Goal: Task Accomplishment & Management: Use online tool/utility

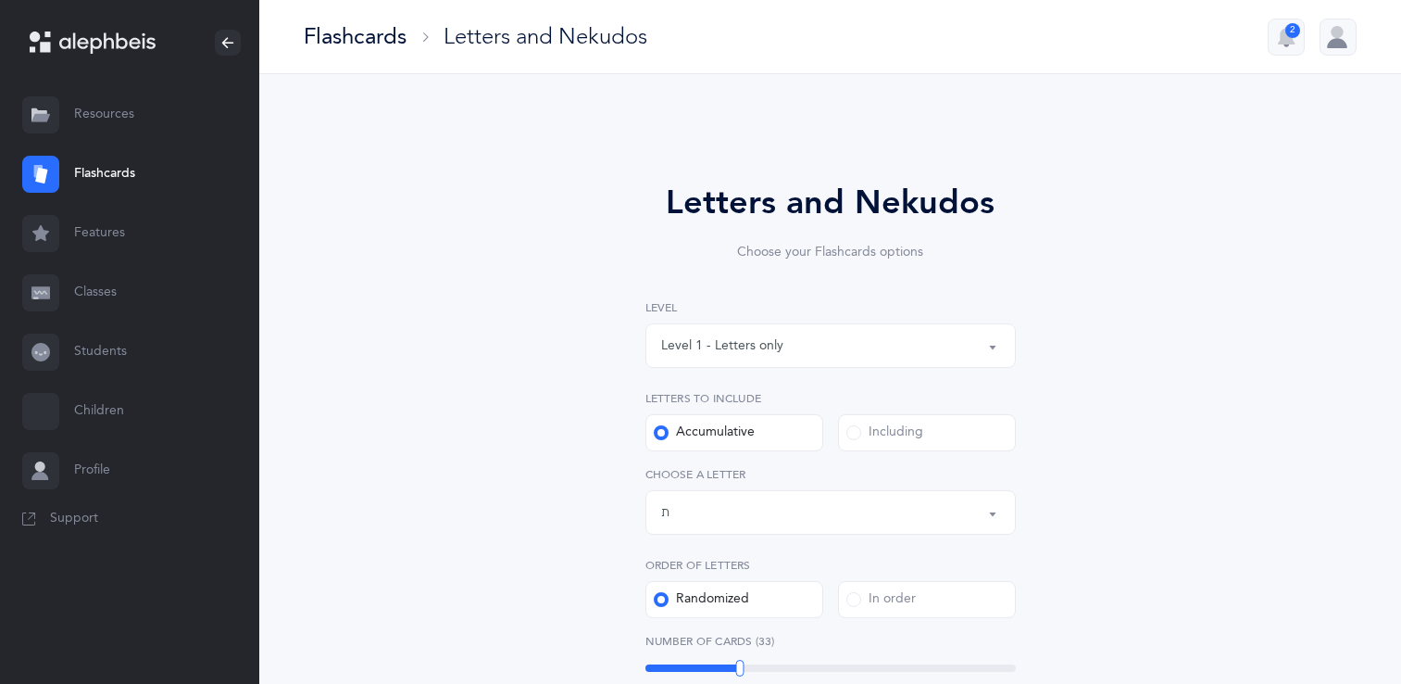
select select "27"
select select "single"
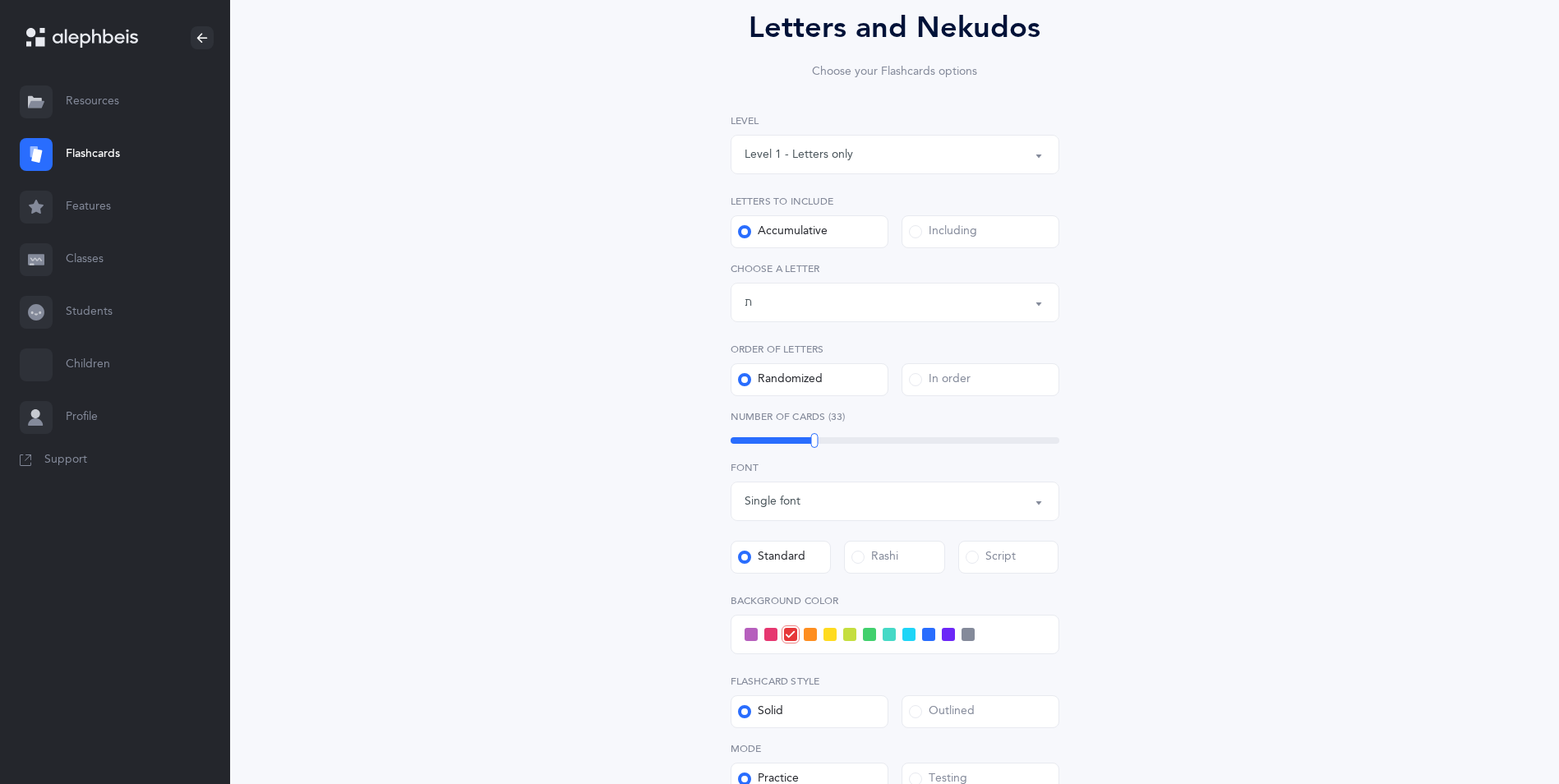
scroll to position [164, 0]
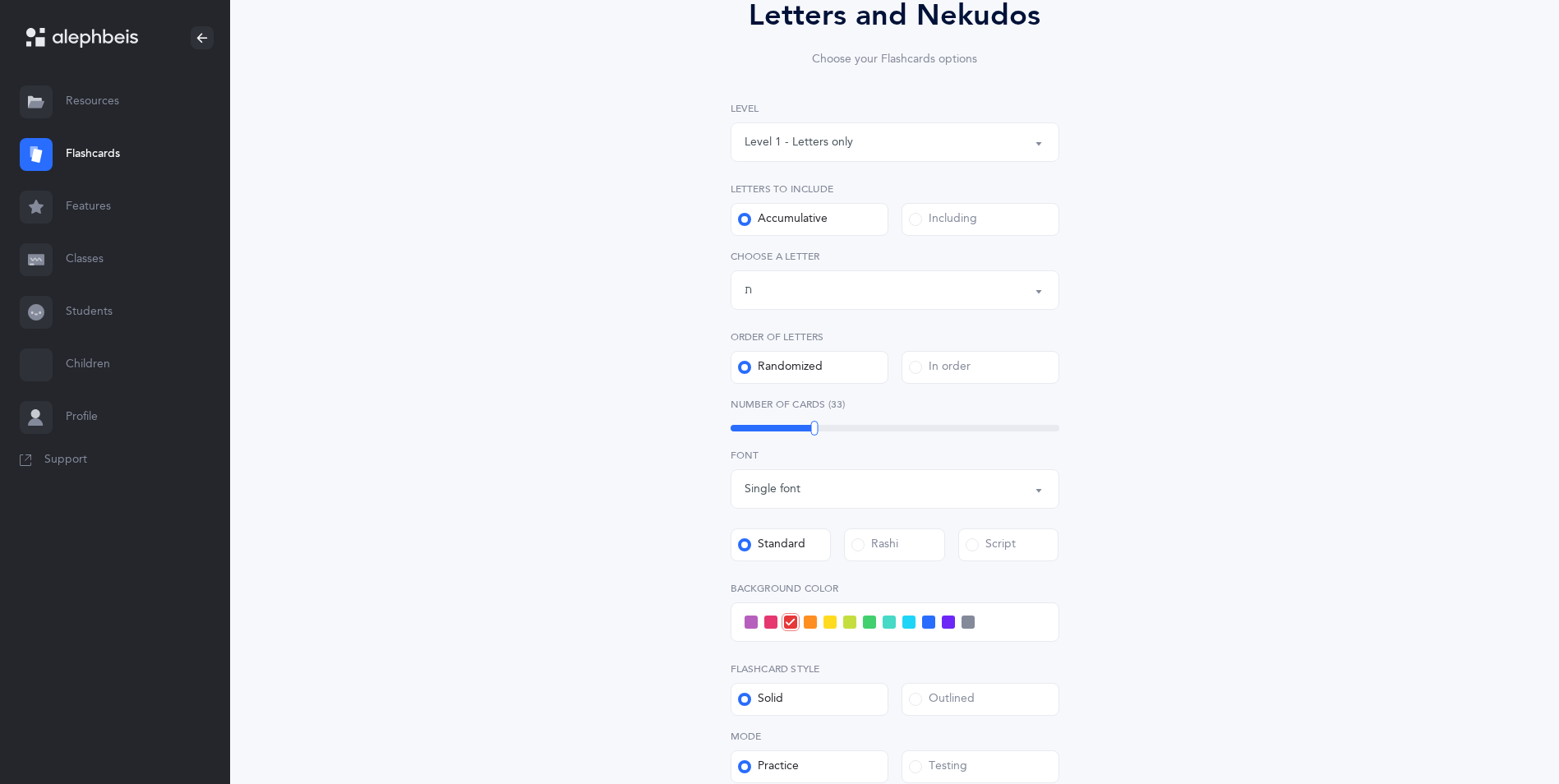
click at [751, 606] on span at bounding box center [751, 622] width 13 height 13
click at [0, 0] on input "checkbox" at bounding box center [0, 0] width 0 height 0
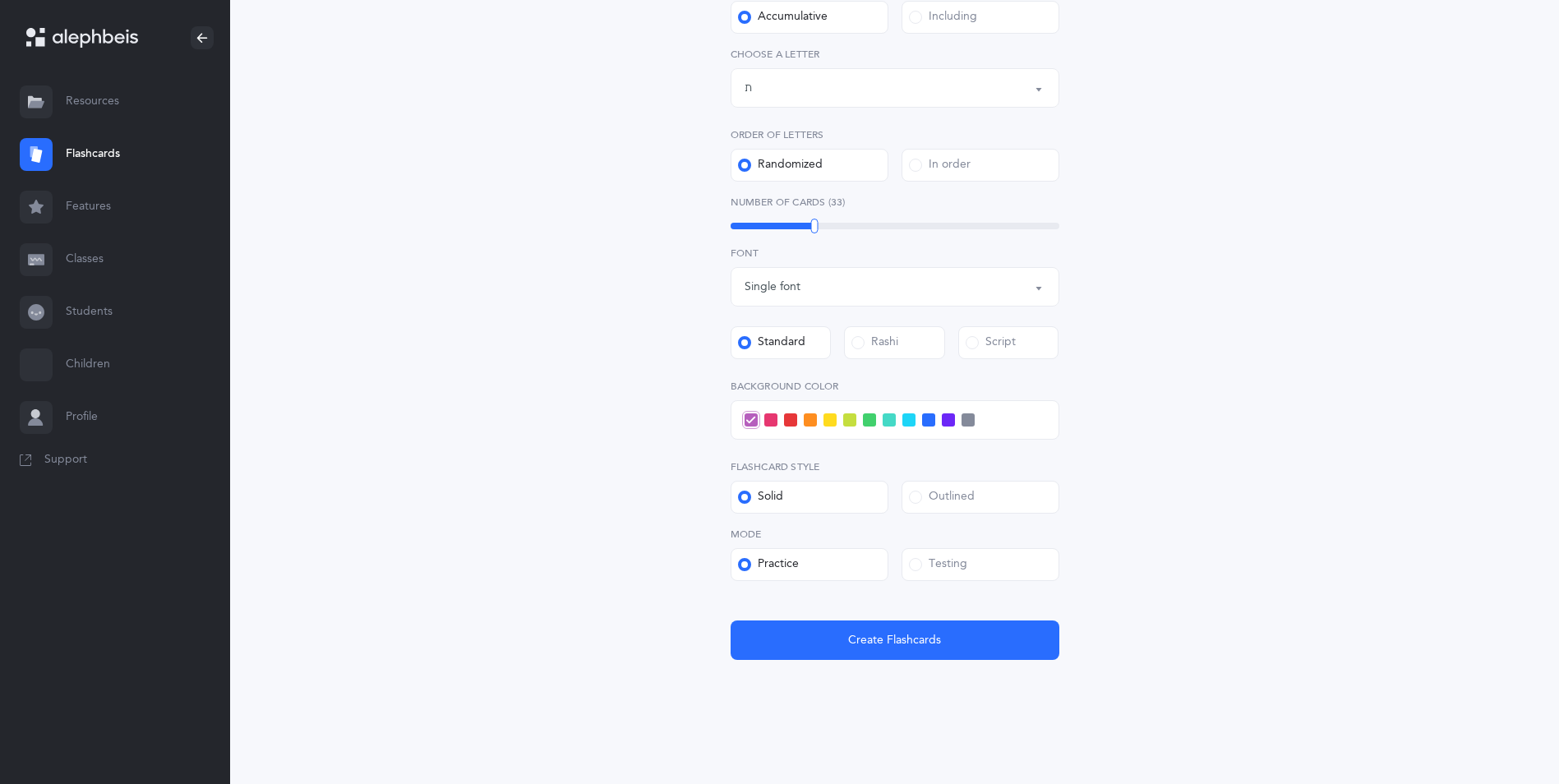
scroll to position [373, 0]
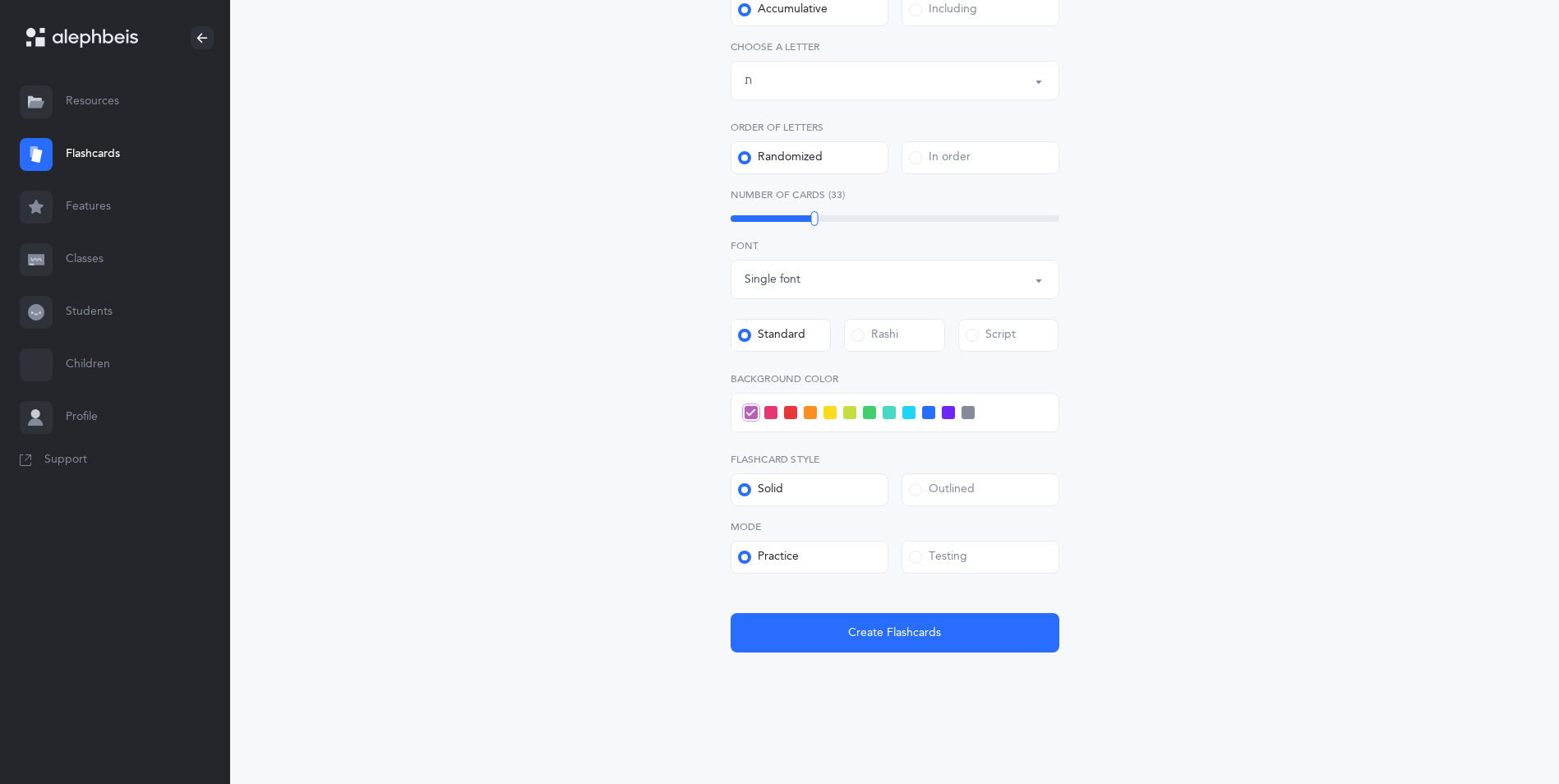
click at [988, 541] on label "Testing" at bounding box center [980, 556] width 158 height 33
click at [0, 0] on input "Testing" at bounding box center [0, 0] width 0 height 0
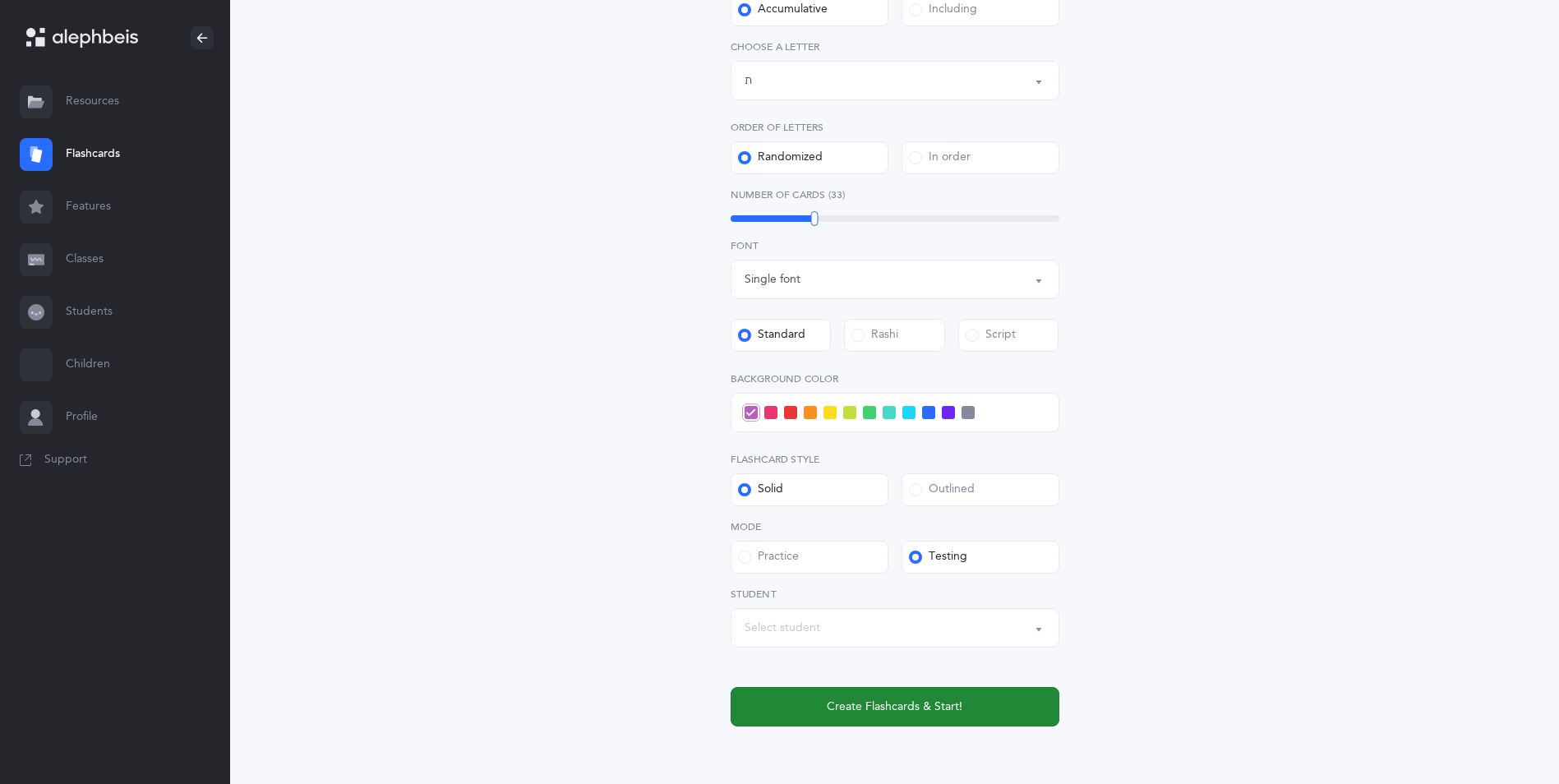
click at [930, 606] on span "Create Flashcards & Start!" at bounding box center [894, 706] width 136 height 17
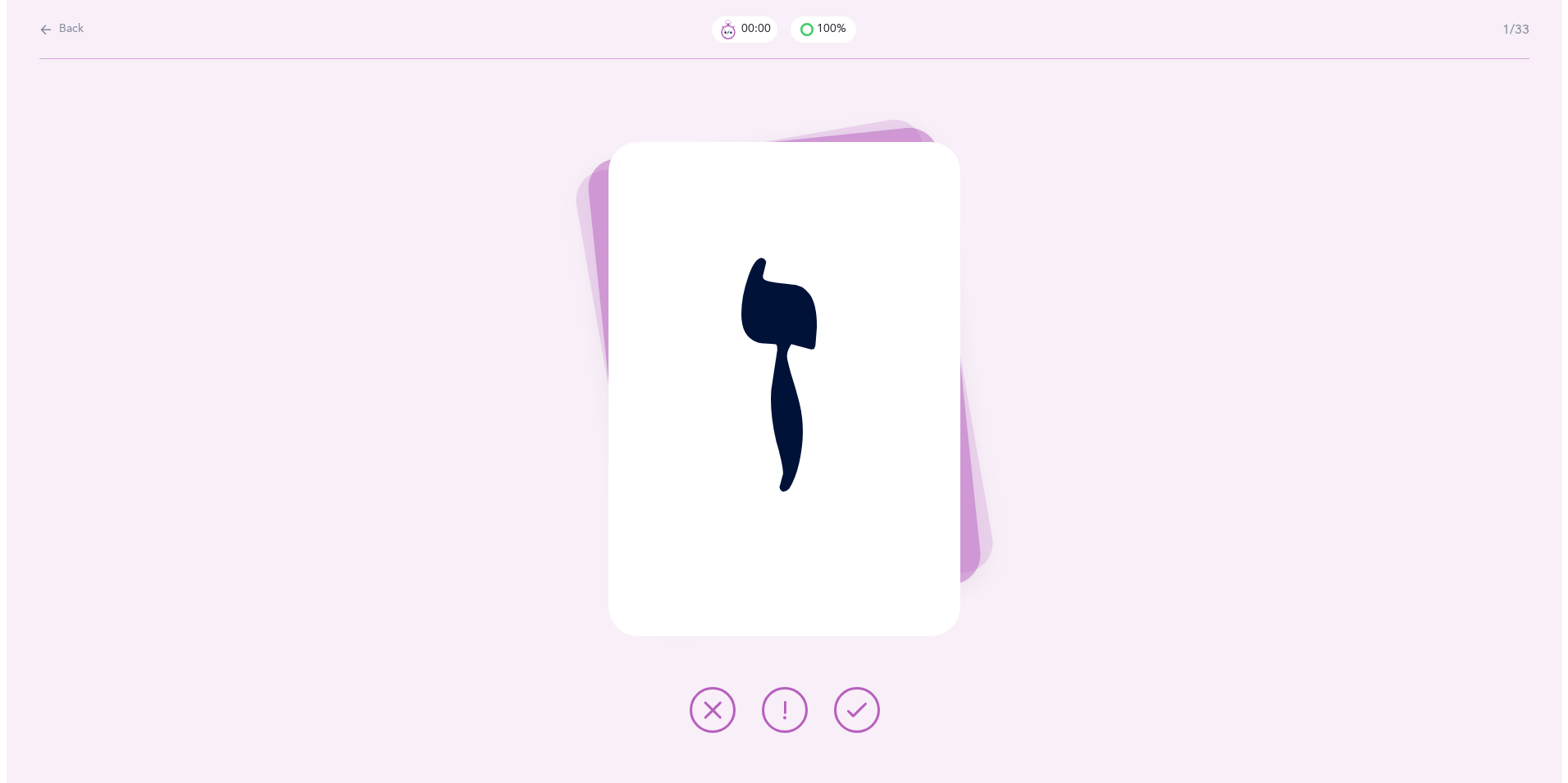
scroll to position [0, 0]
click at [861, 605] on button at bounding box center [856, 709] width 46 height 46
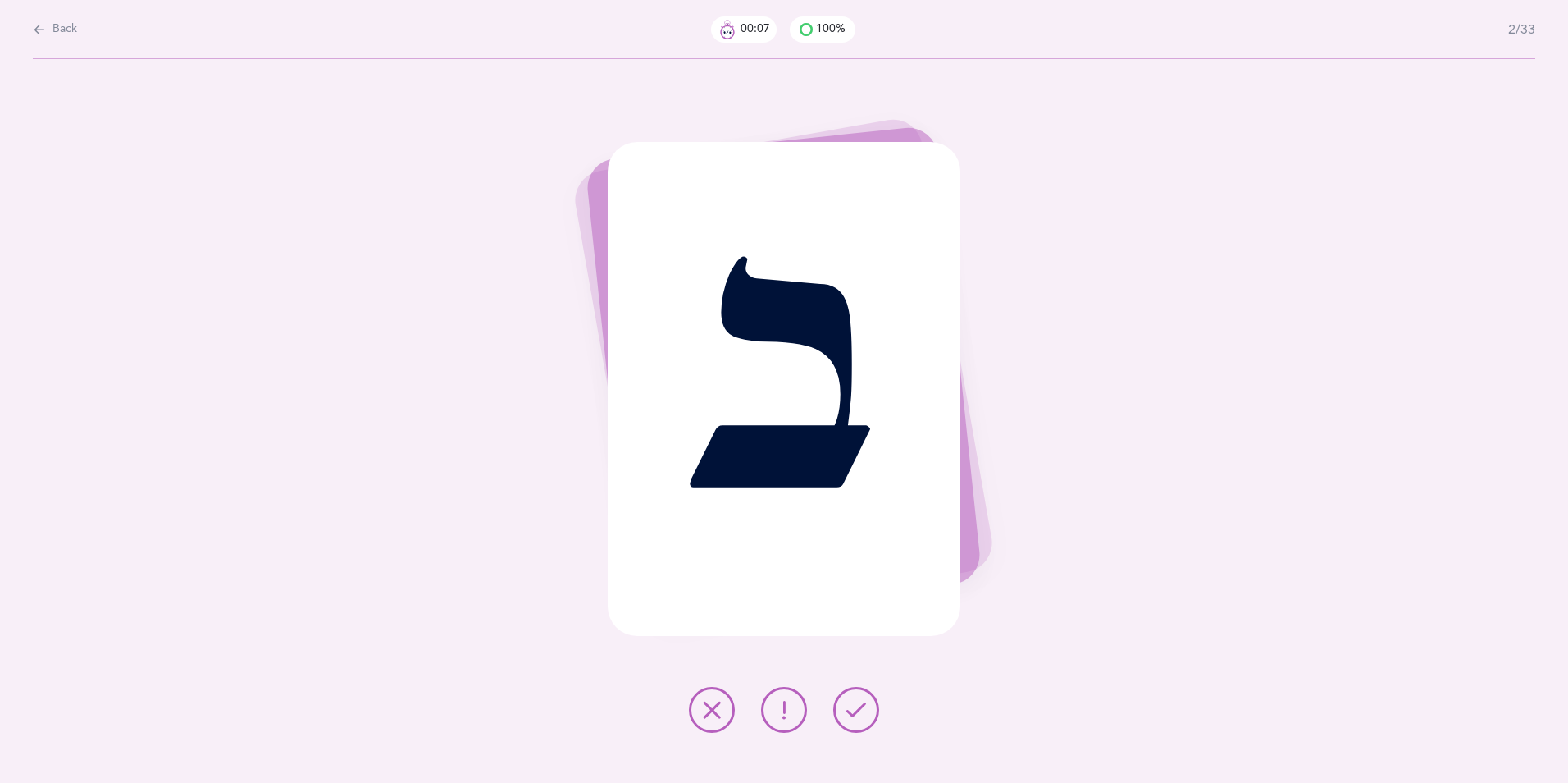
click at [857, 605] on icon at bounding box center [856, 709] width 19 height 19
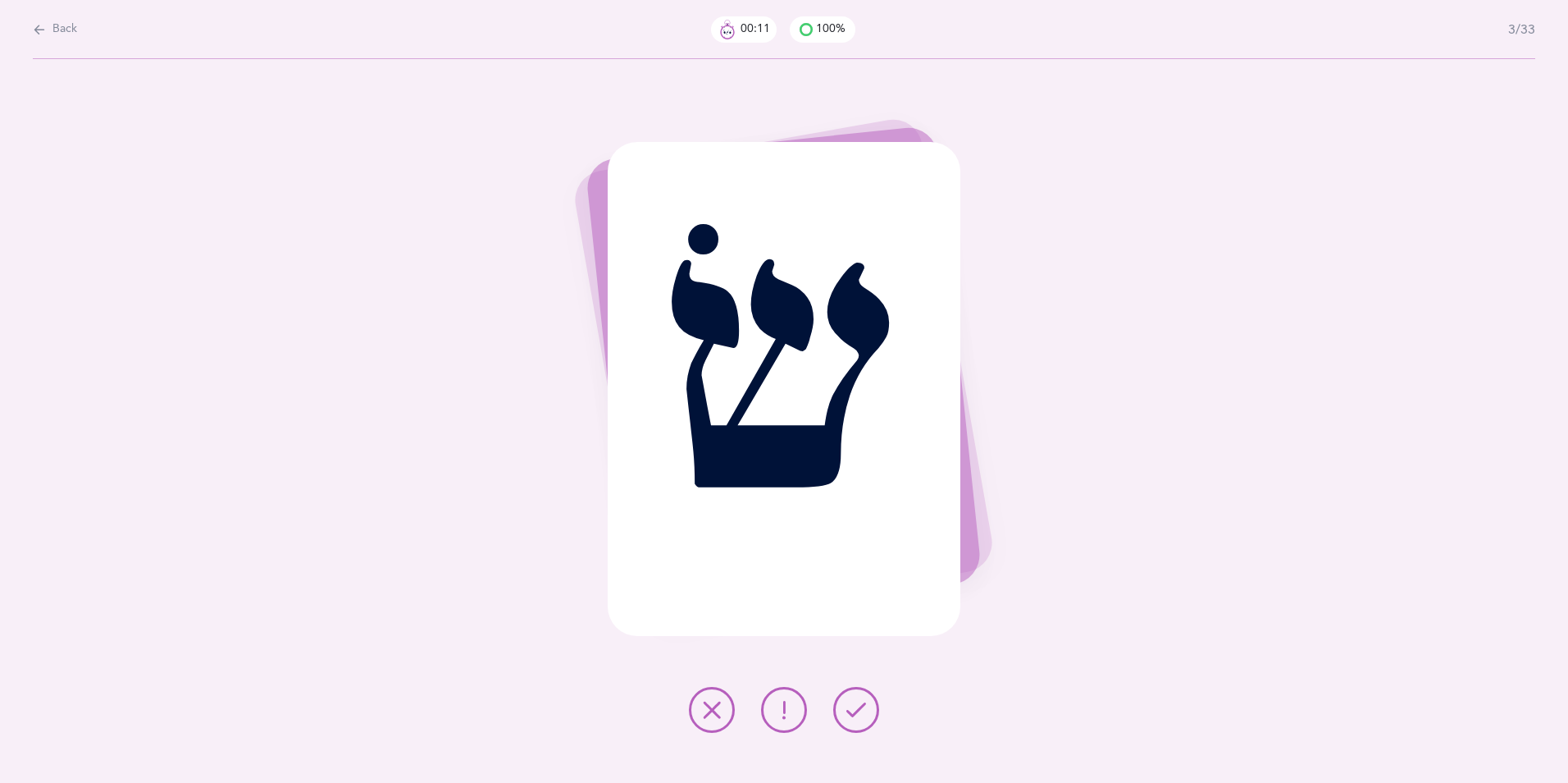
click at [789, 605] on button at bounding box center [784, 709] width 46 height 46
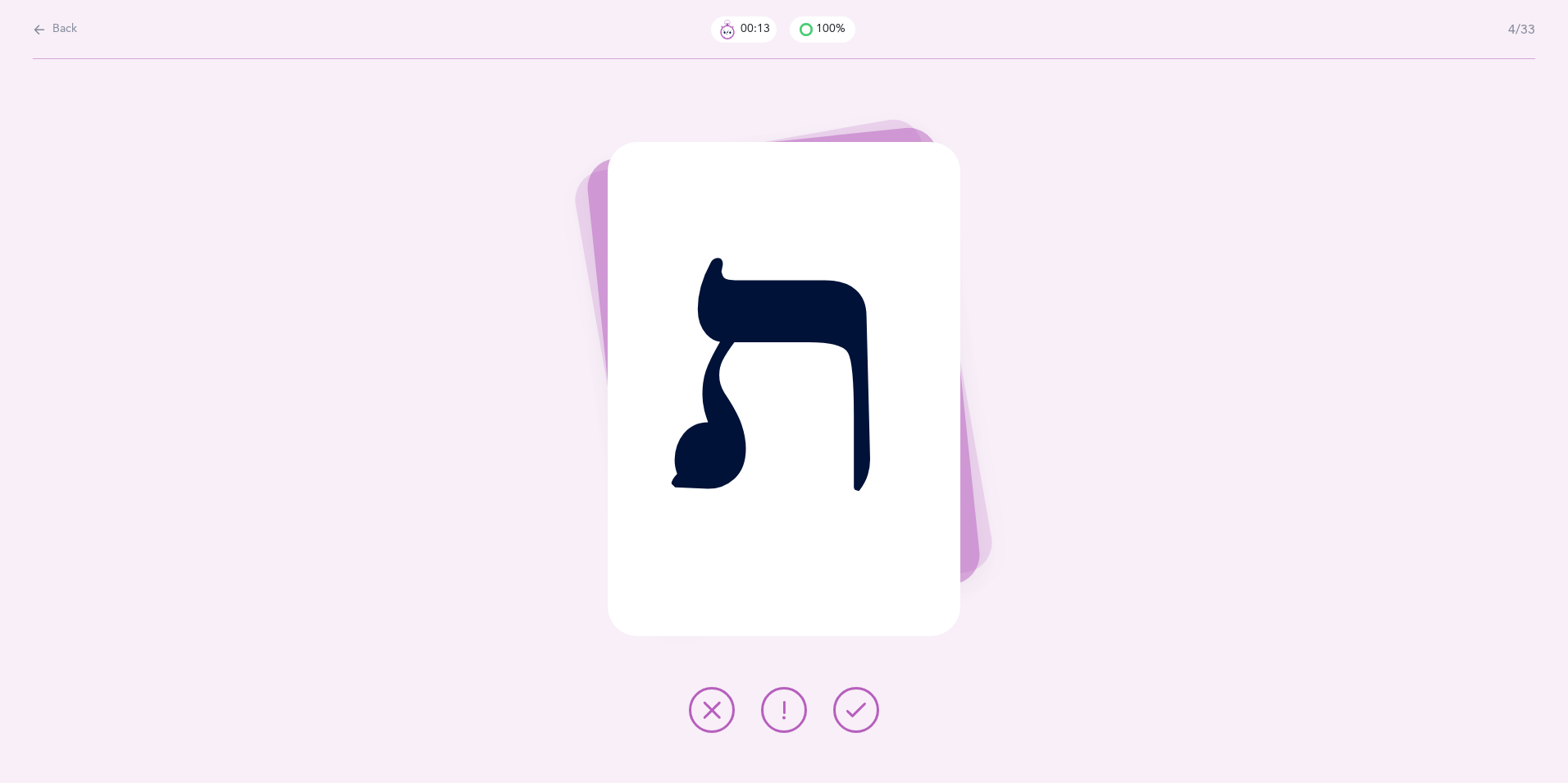
click at [854, 605] on icon at bounding box center [856, 709] width 19 height 19
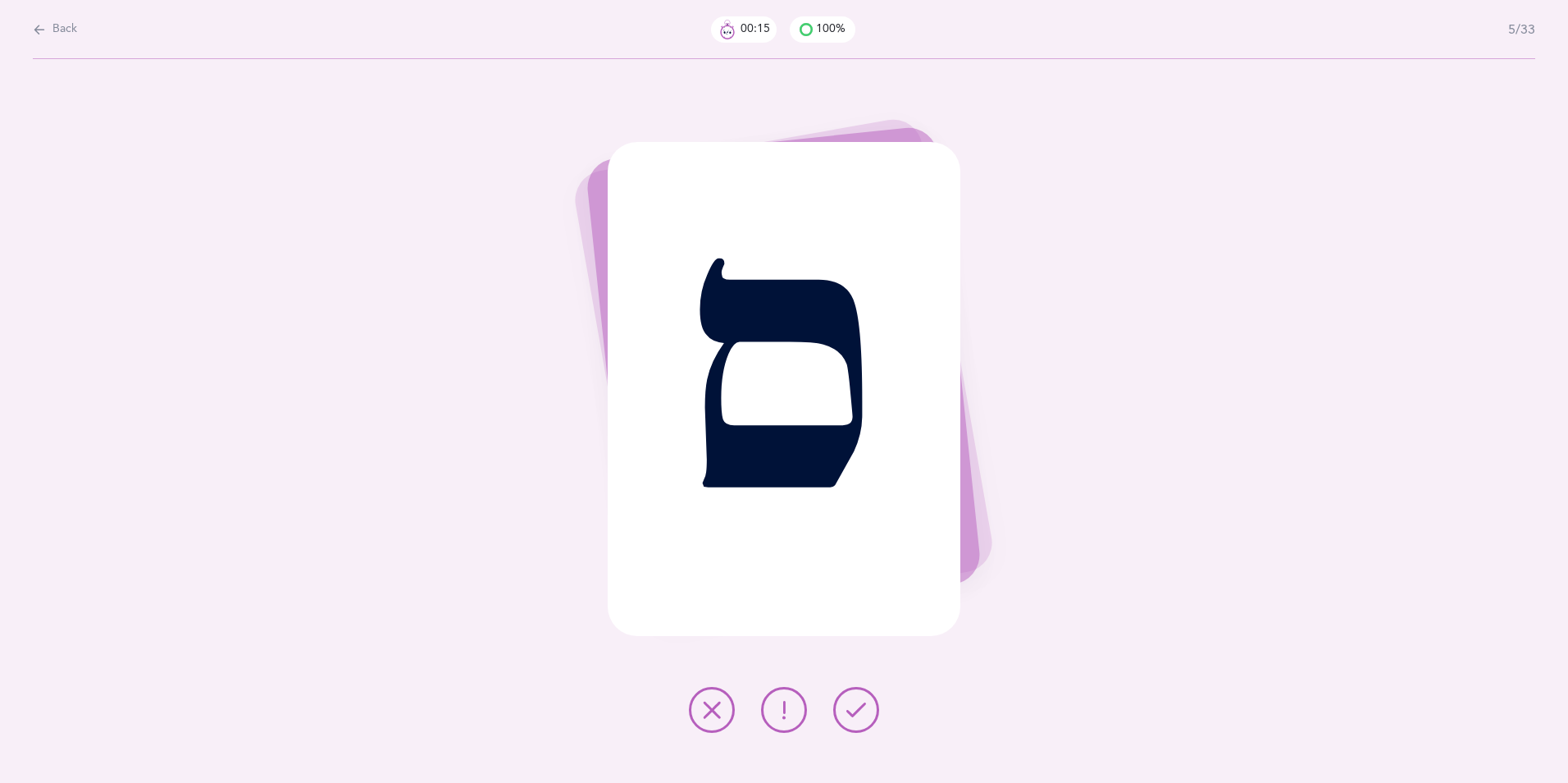
click at [854, 605] on icon at bounding box center [856, 709] width 19 height 19
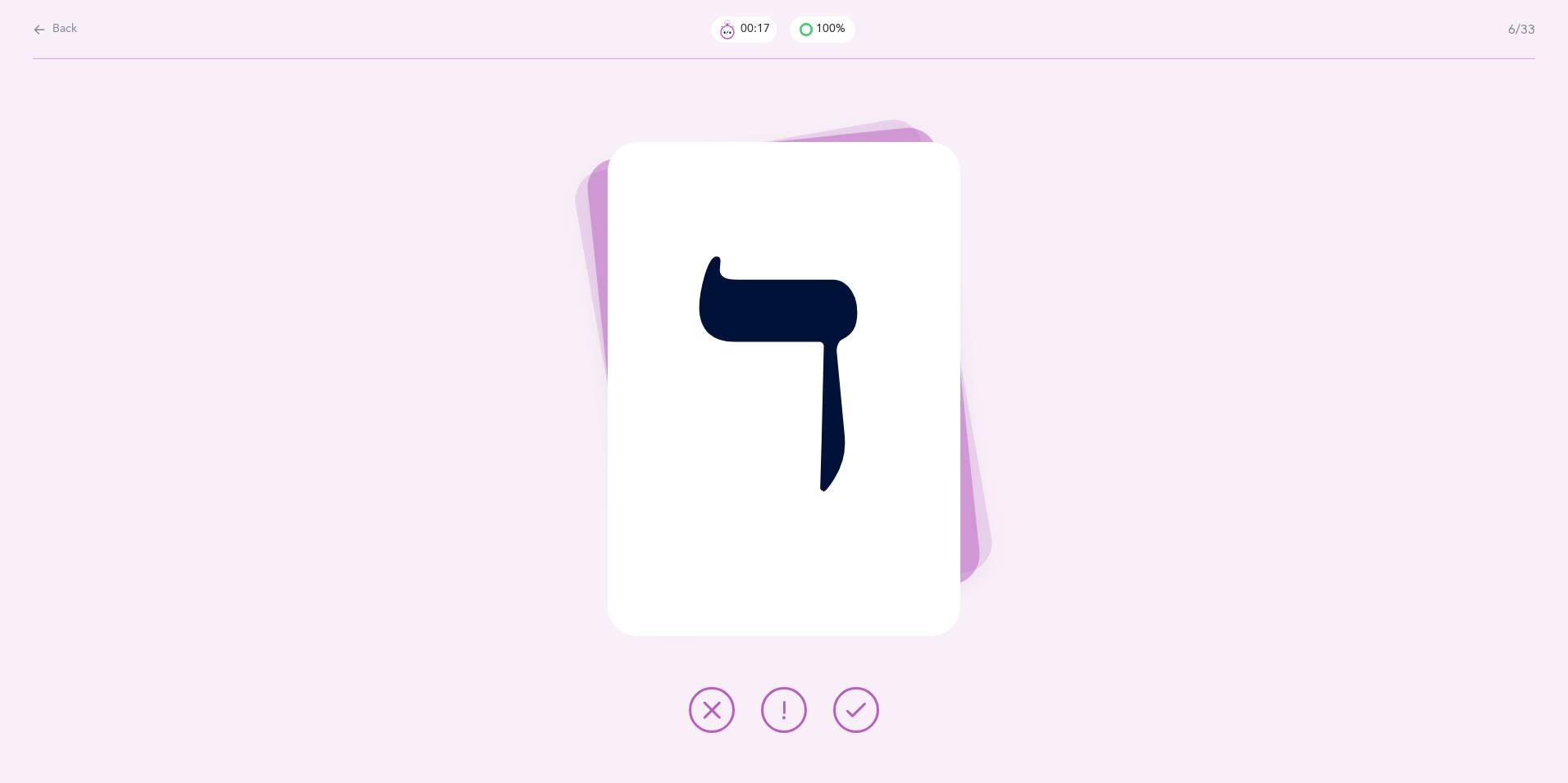
click at [854, 605] on icon at bounding box center [856, 709] width 19 height 19
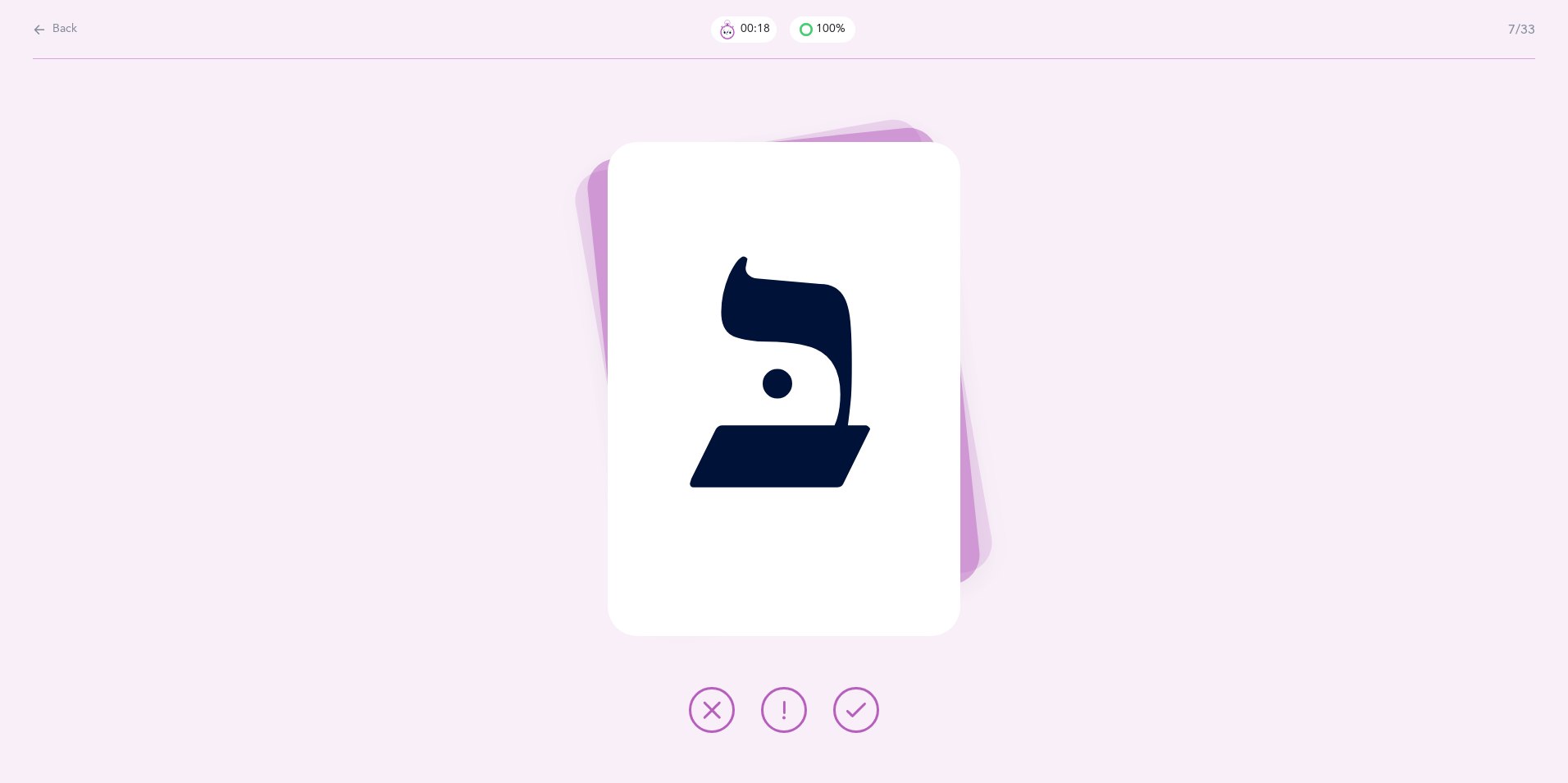
click at [854, 605] on icon at bounding box center [856, 709] width 19 height 19
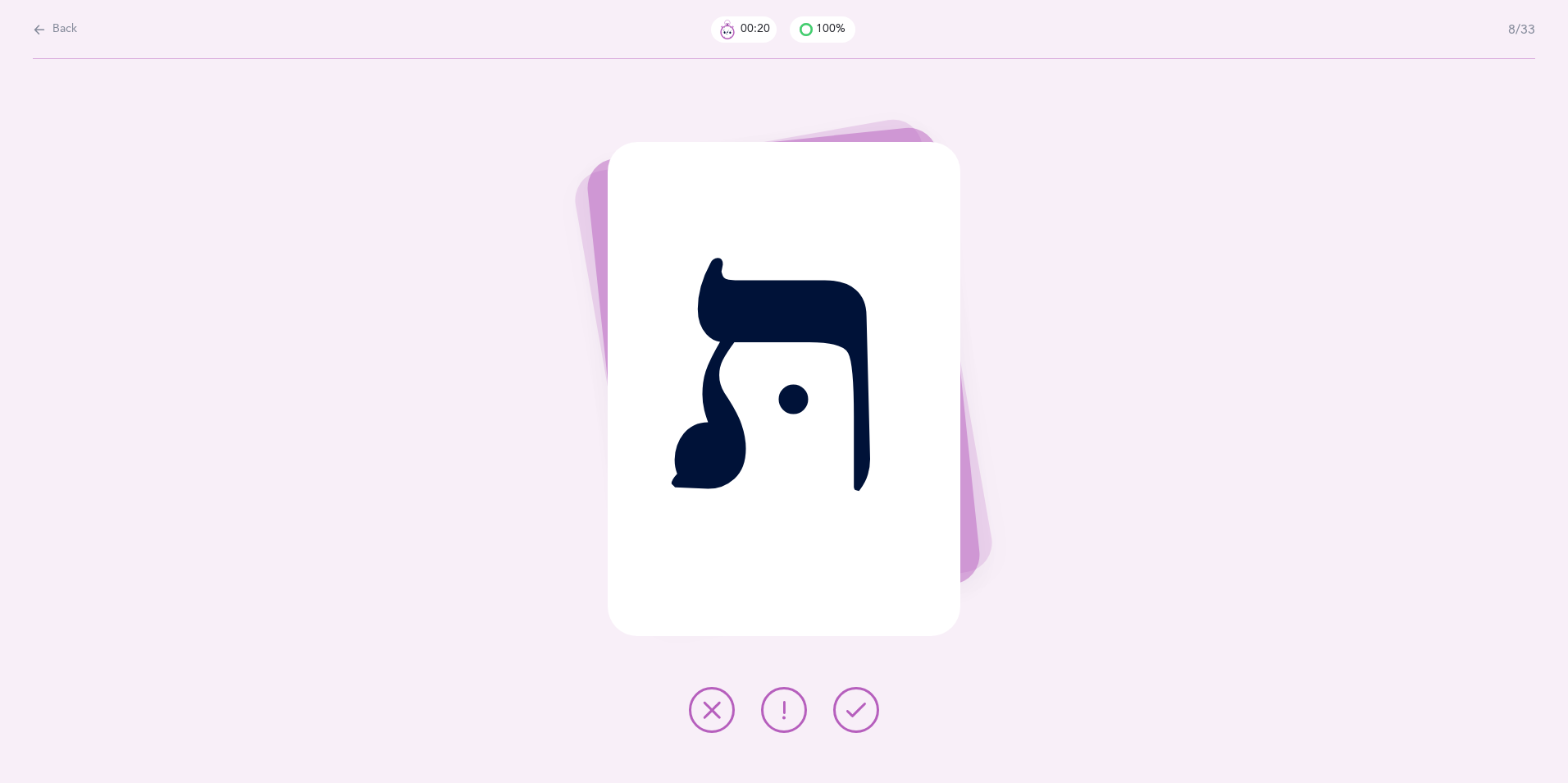
click at [854, 605] on icon at bounding box center [856, 709] width 19 height 19
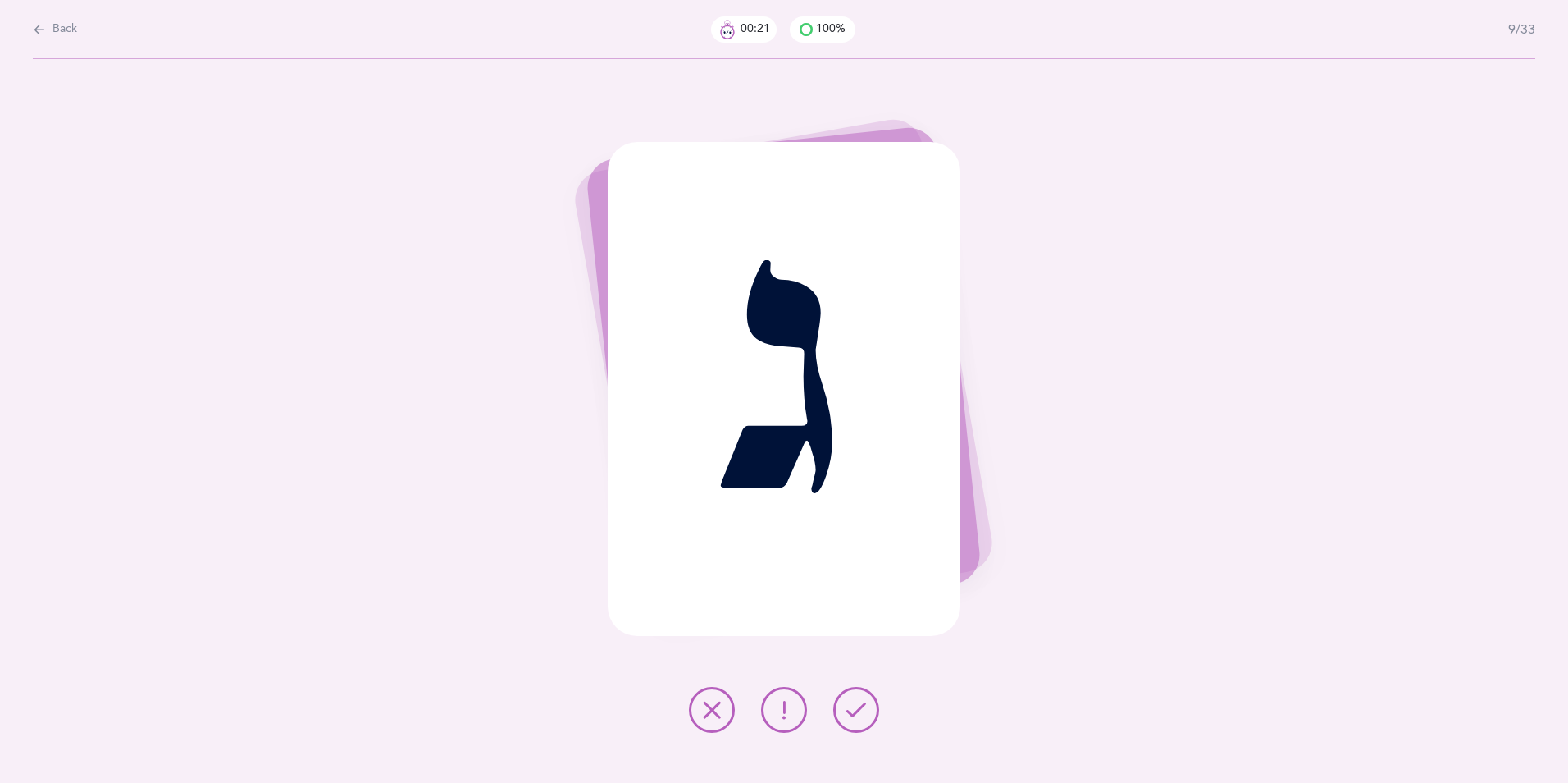
click at [854, 605] on icon at bounding box center [856, 709] width 19 height 19
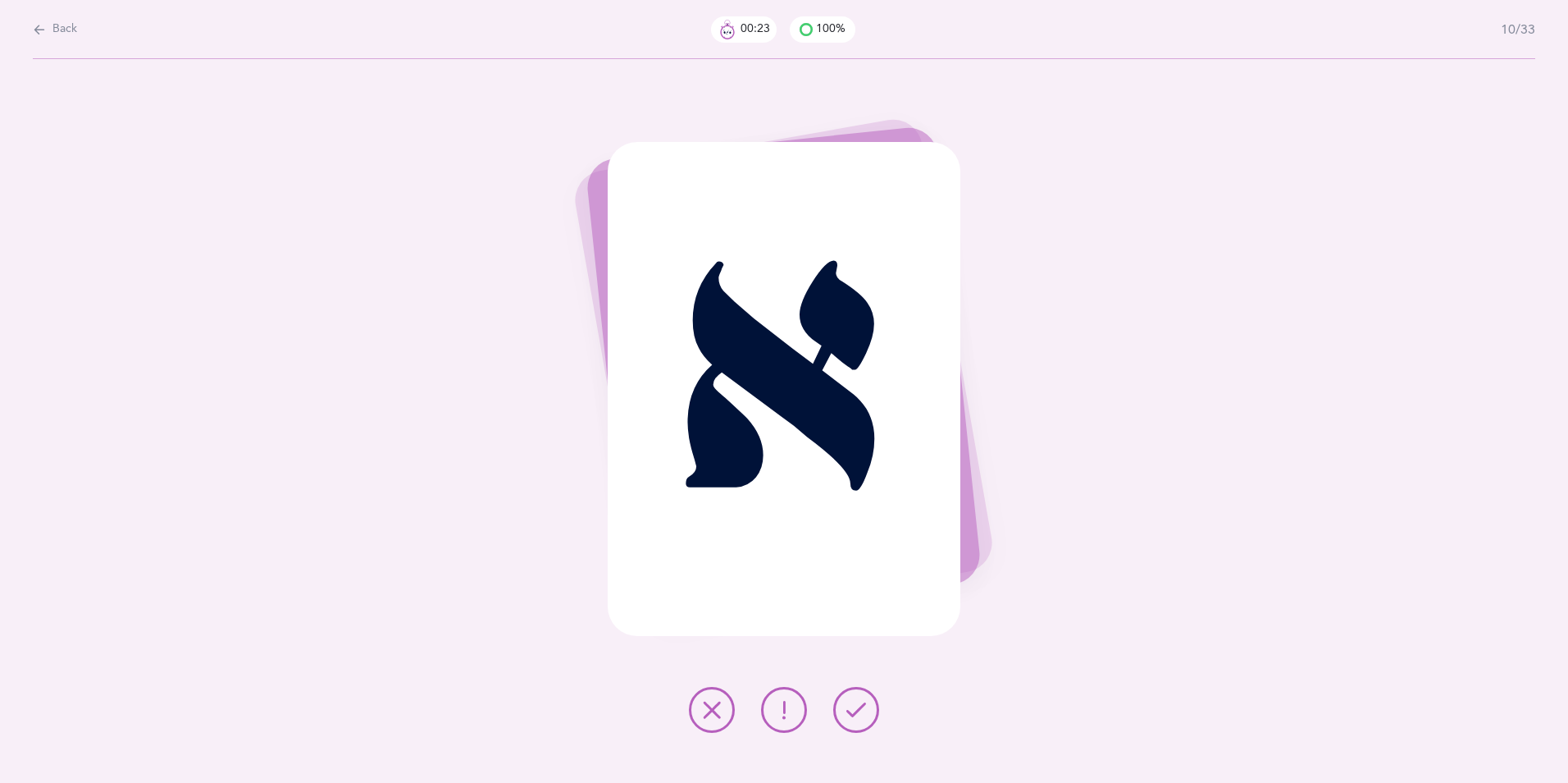
click at [854, 605] on icon at bounding box center [856, 709] width 19 height 19
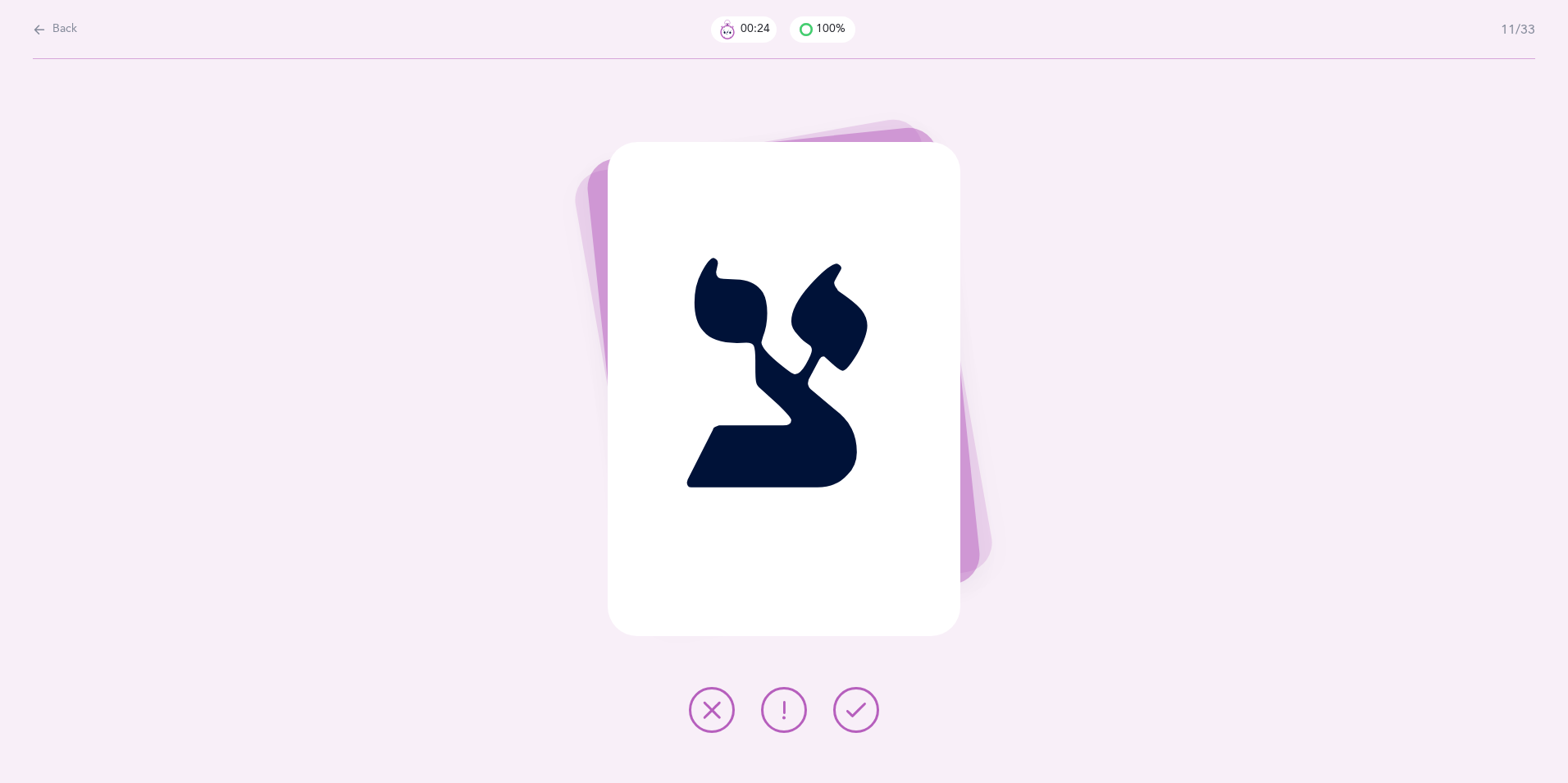
click at [854, 605] on icon at bounding box center [856, 709] width 19 height 19
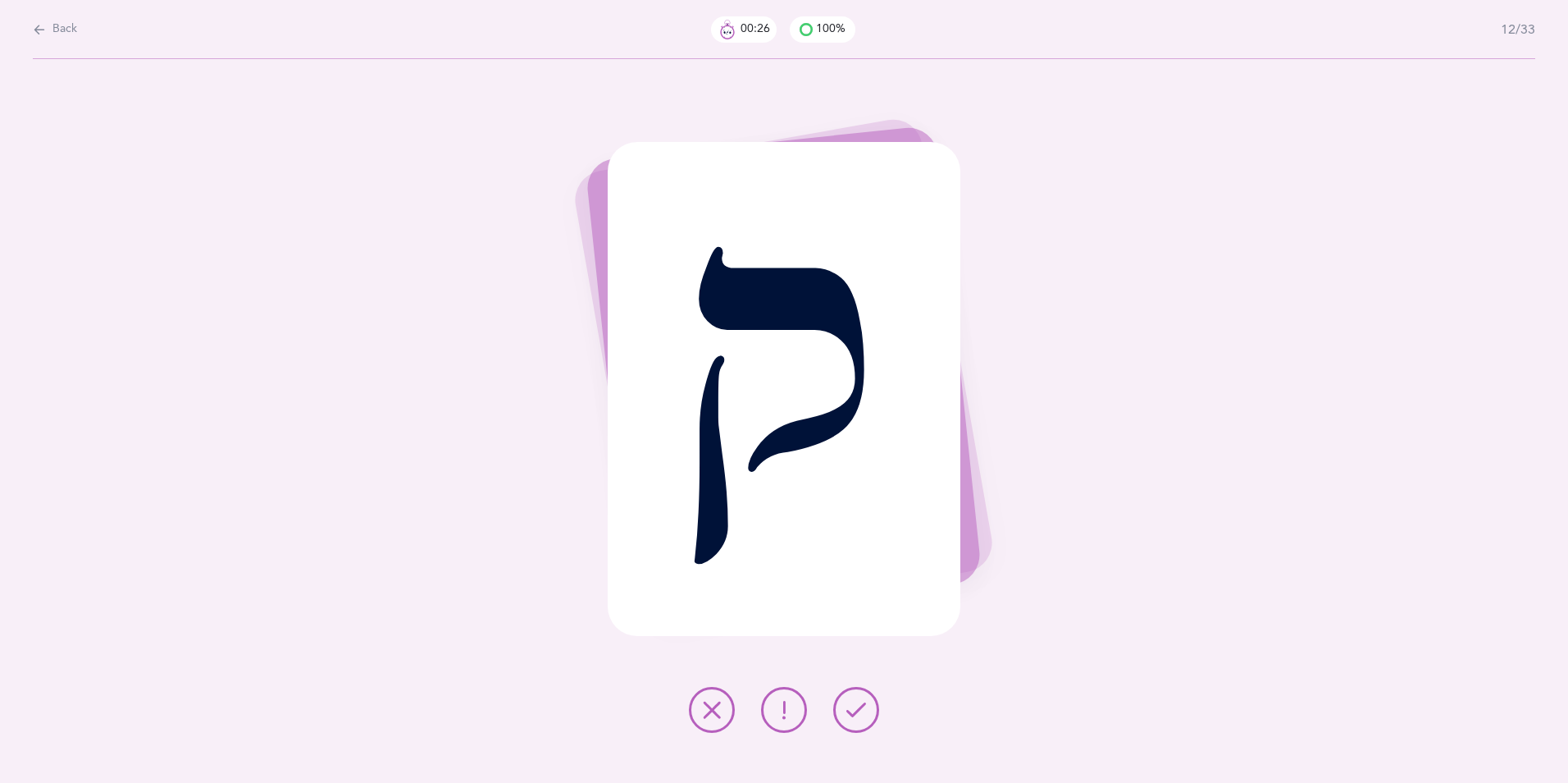
click at [854, 605] on icon at bounding box center [856, 709] width 19 height 19
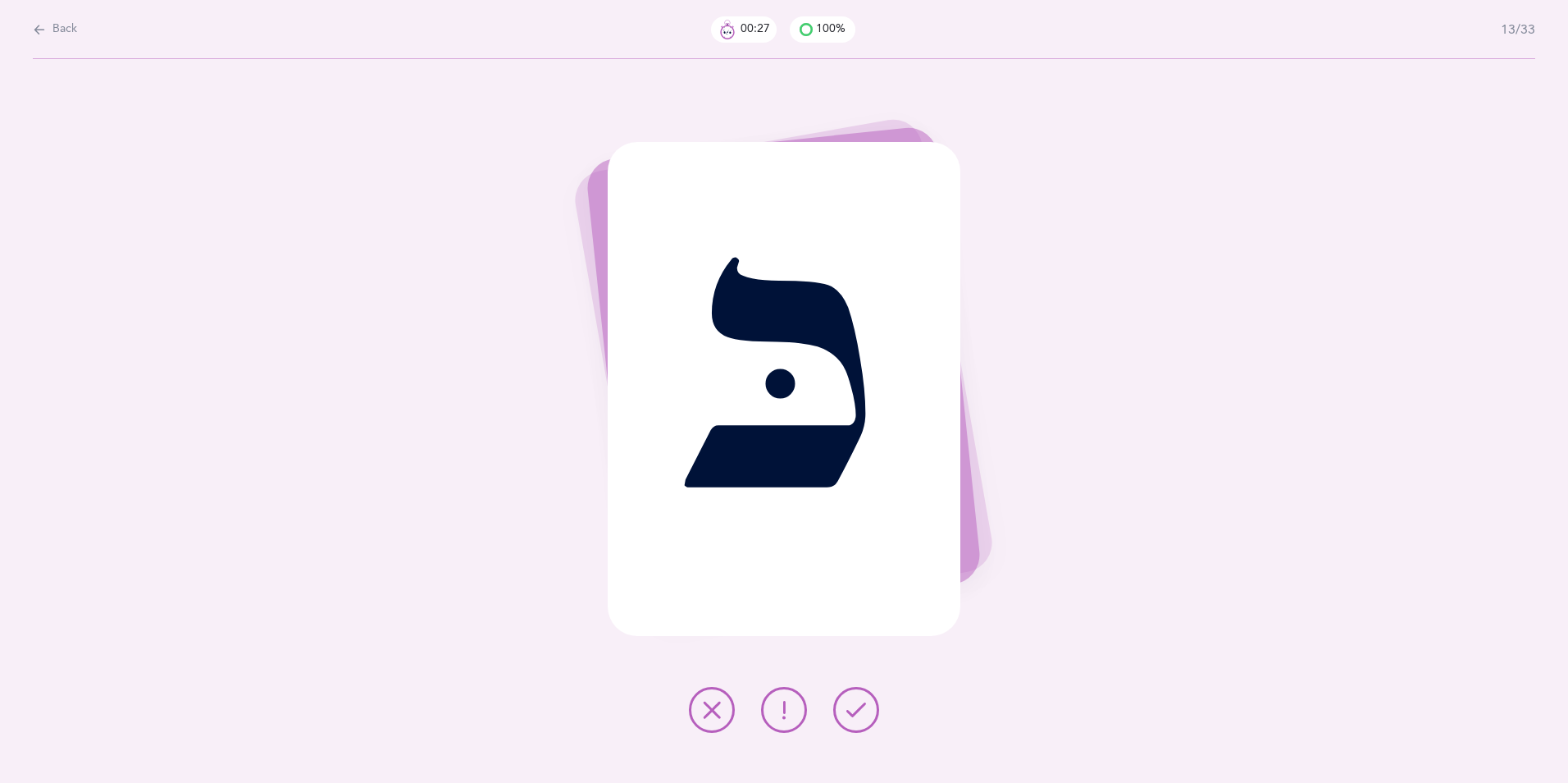
click at [854, 605] on icon at bounding box center [856, 709] width 19 height 19
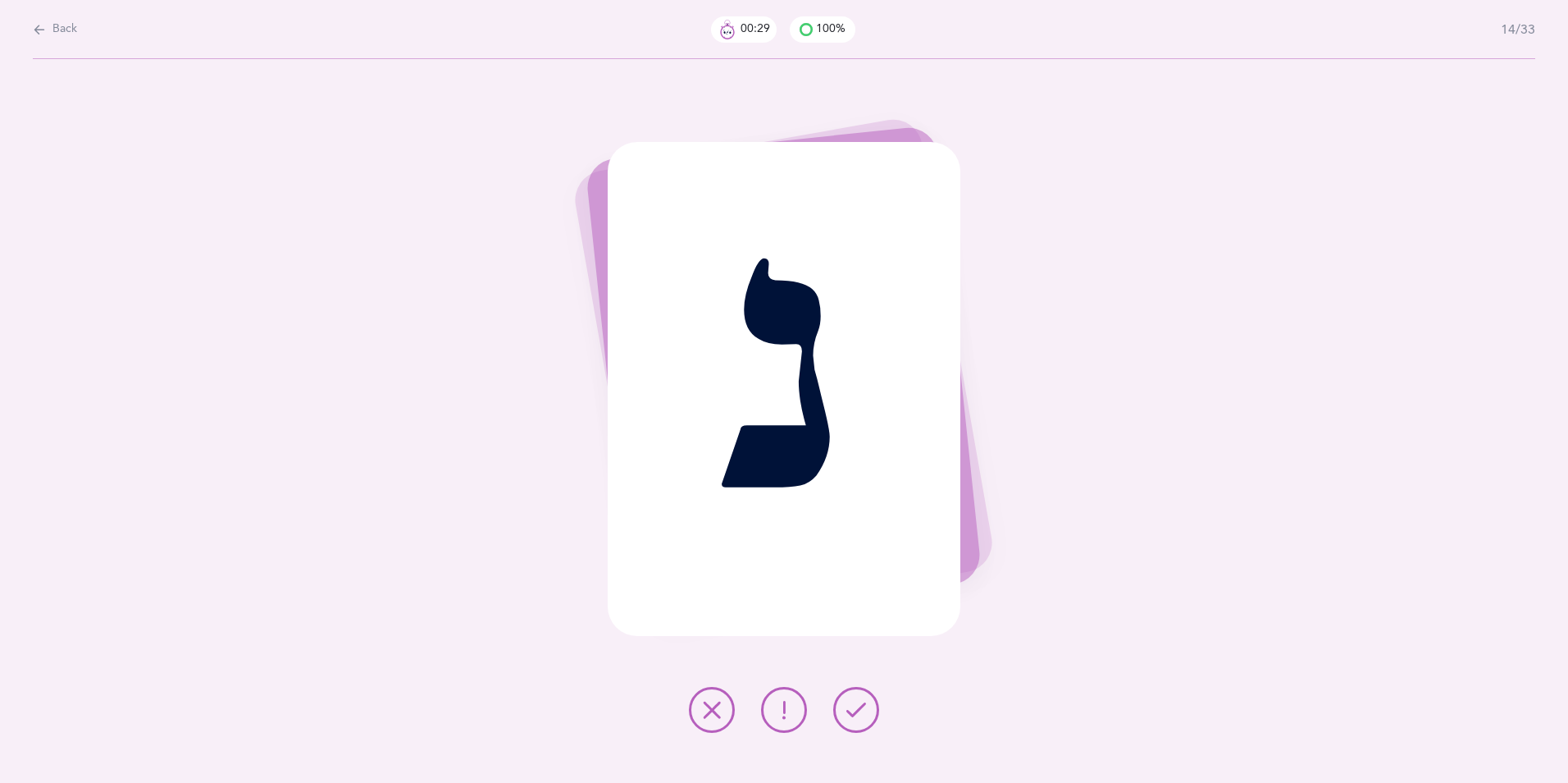
click at [854, 605] on icon at bounding box center [856, 709] width 19 height 19
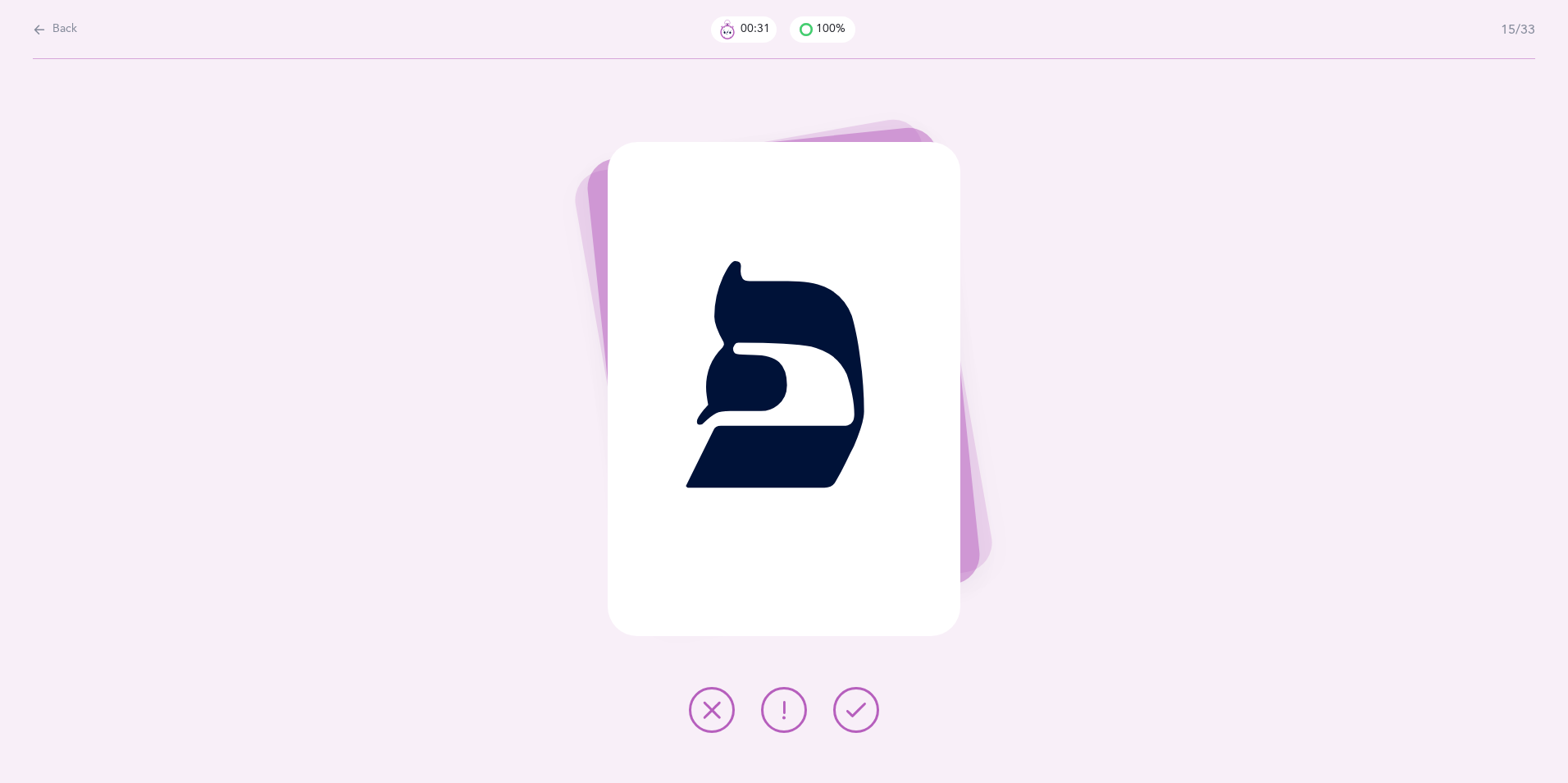
click at [854, 605] on icon at bounding box center [856, 709] width 19 height 19
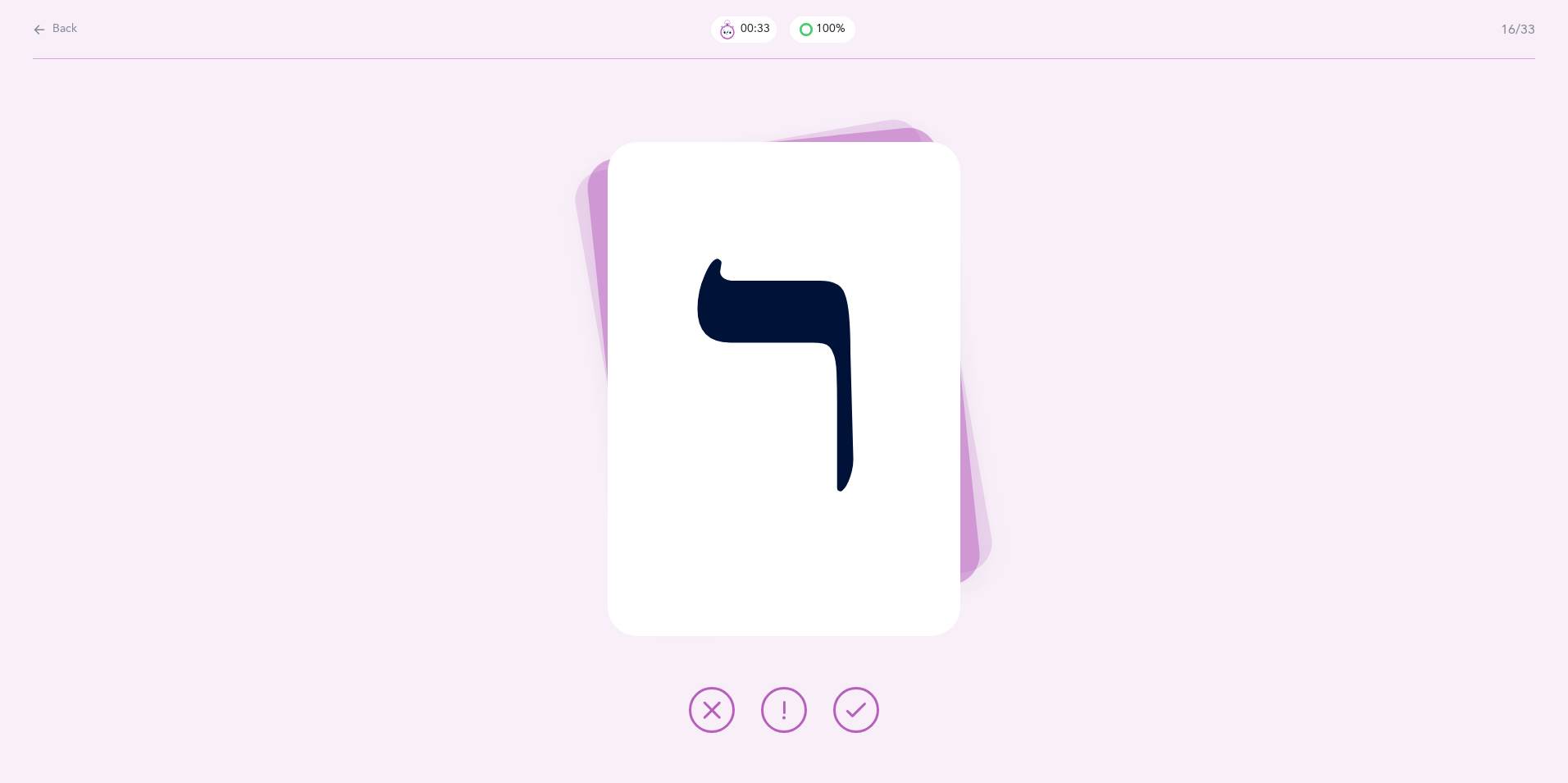
click at [854, 605] on icon at bounding box center [856, 709] width 19 height 19
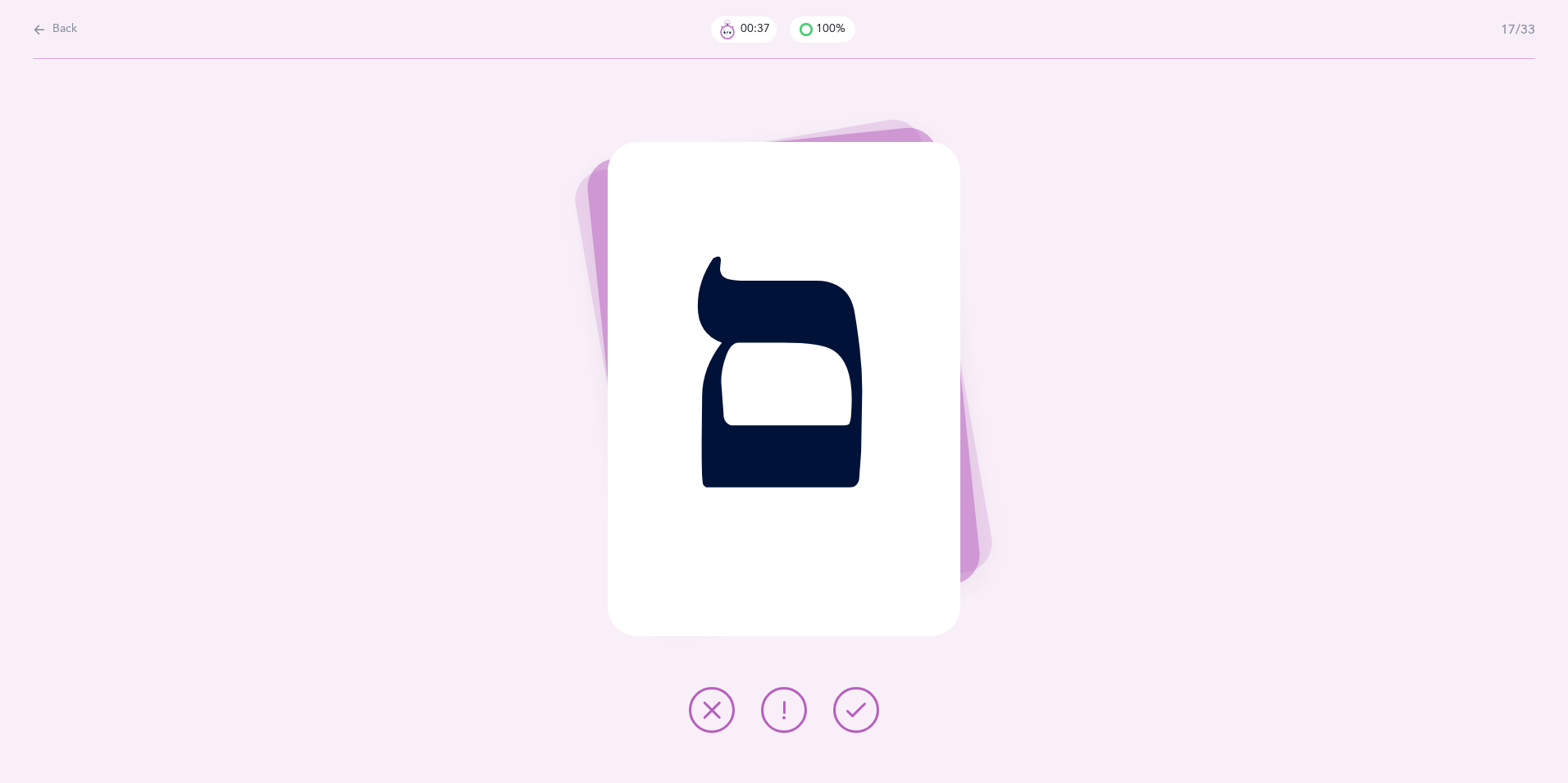
click at [775, 605] on icon at bounding box center [784, 709] width 19 height 19
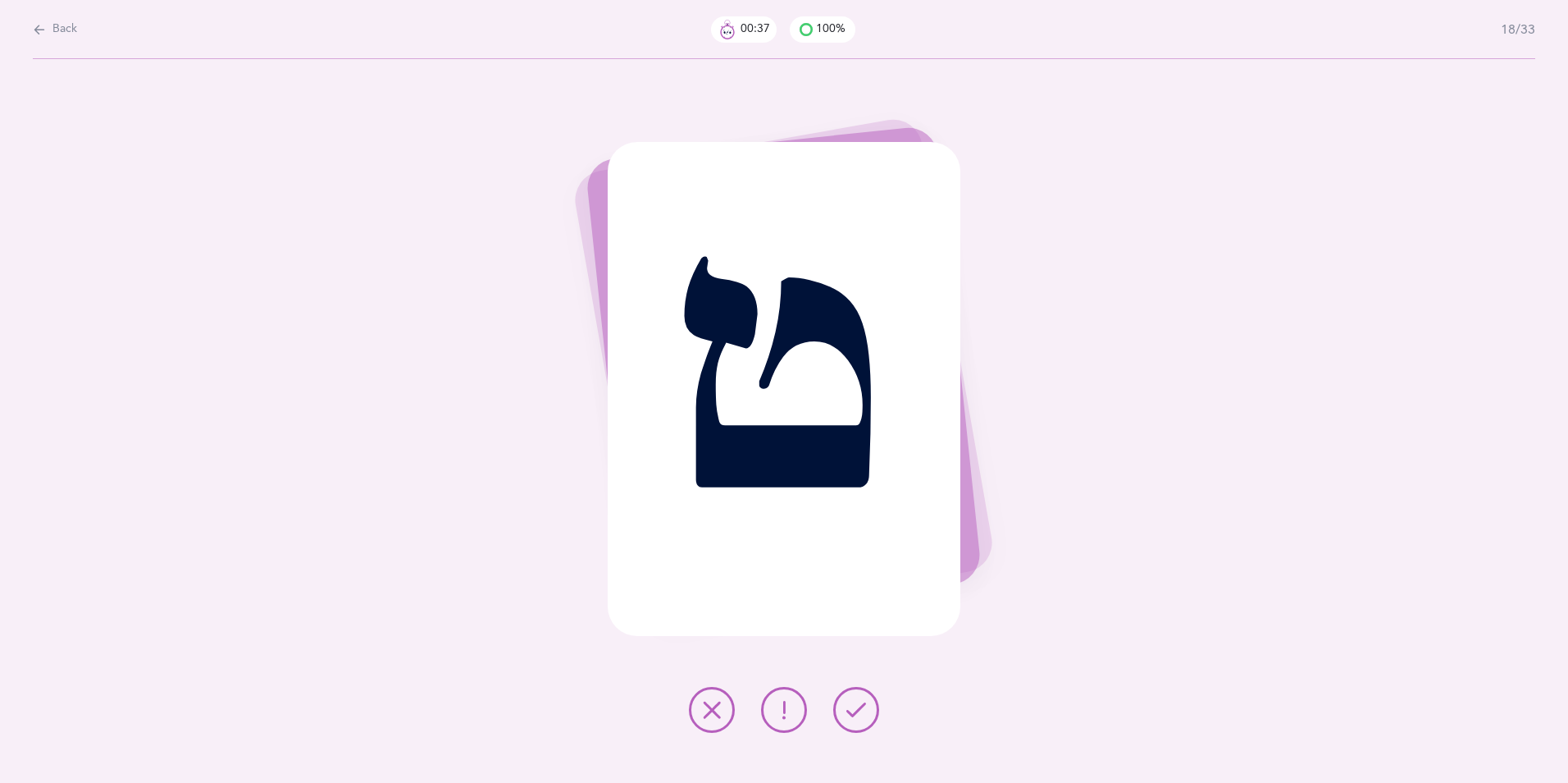
click at [837, 605] on button at bounding box center [856, 709] width 46 height 46
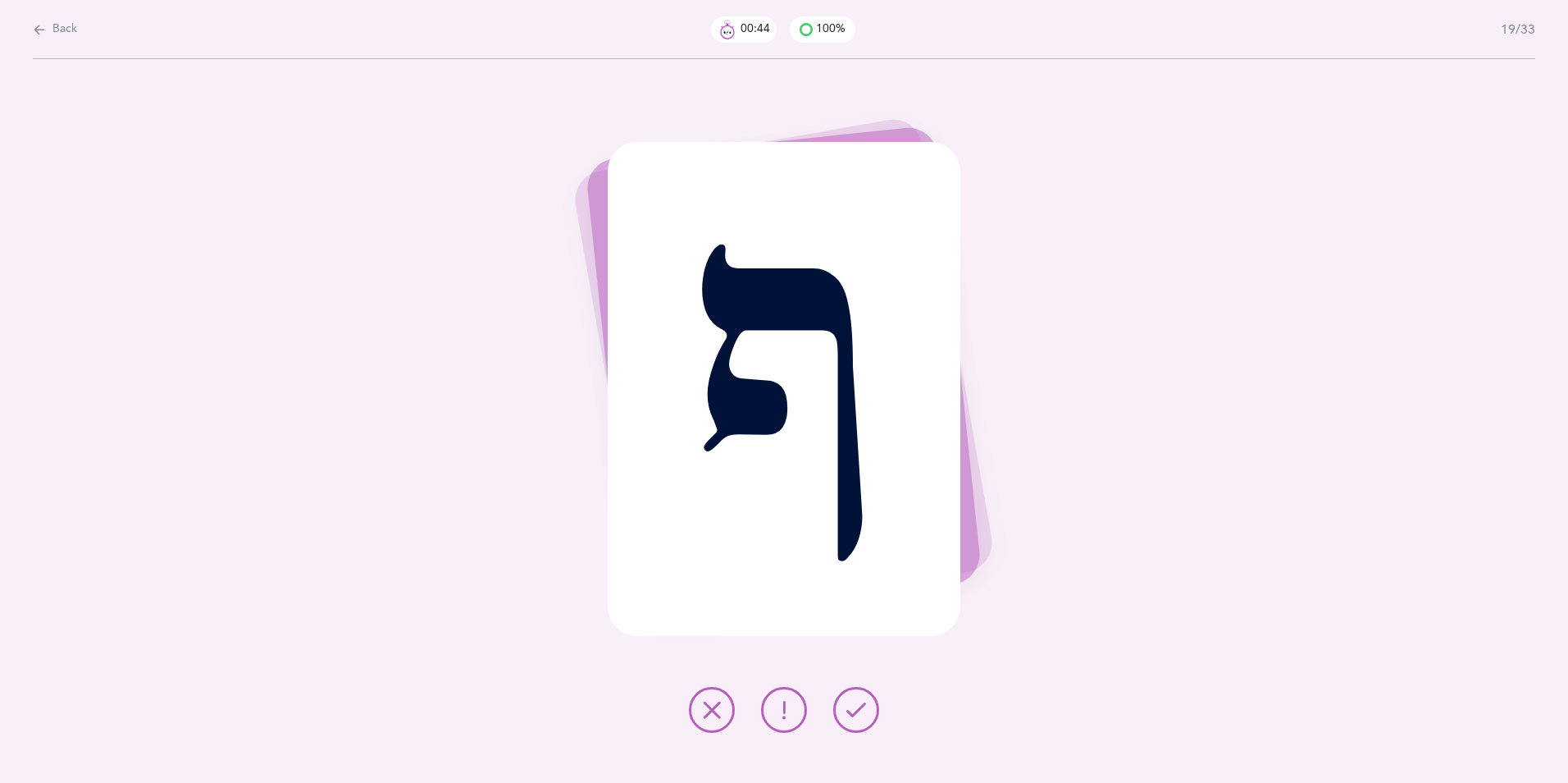
click at [862, 605] on icon at bounding box center [856, 709] width 19 height 19
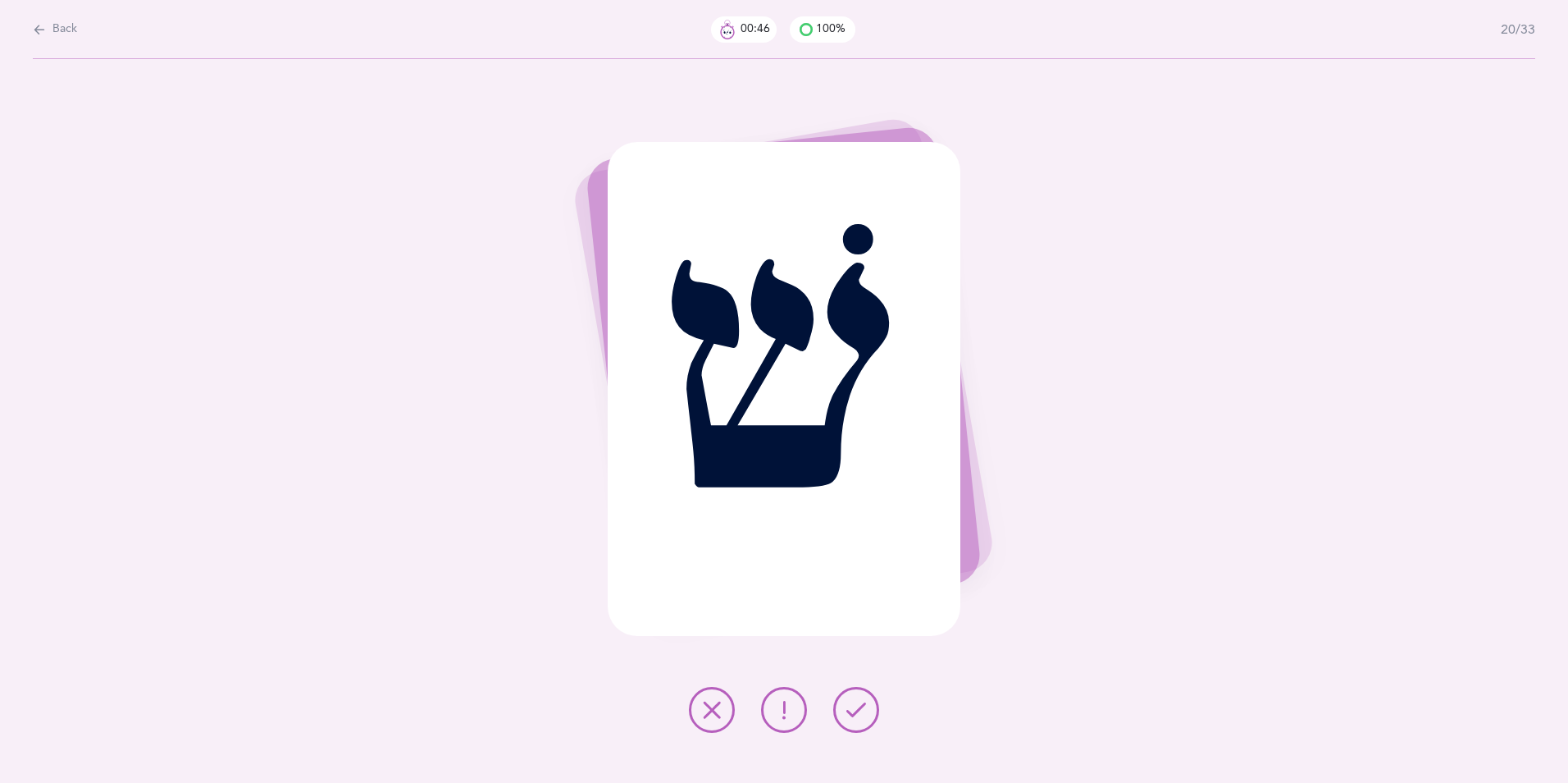
click at [881, 605] on div "שׁ" at bounding box center [784, 421] width 1568 height 724
click at [843, 605] on button at bounding box center [856, 709] width 46 height 46
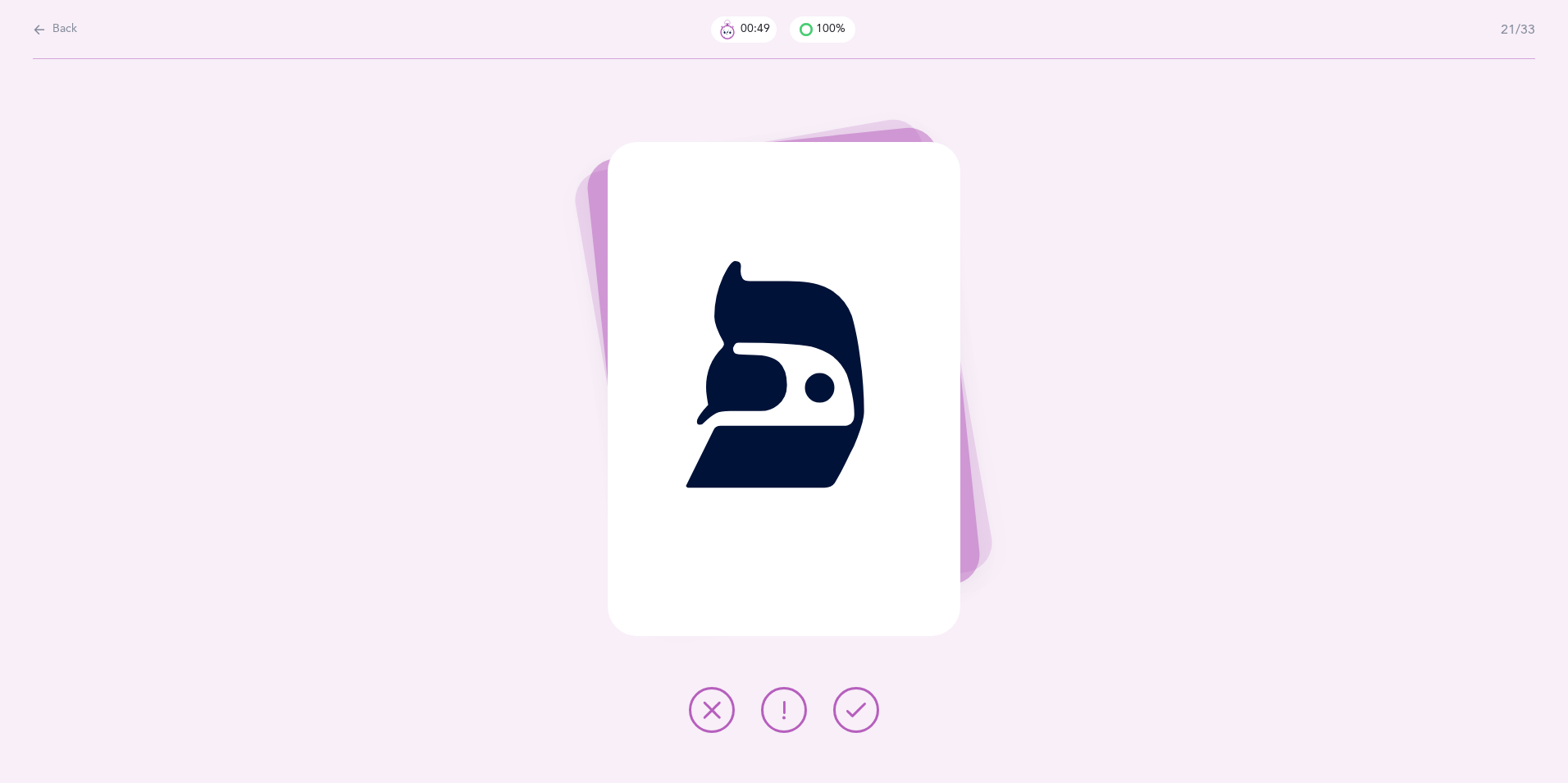
click at [846, 605] on icon at bounding box center [856, 709] width 19 height 19
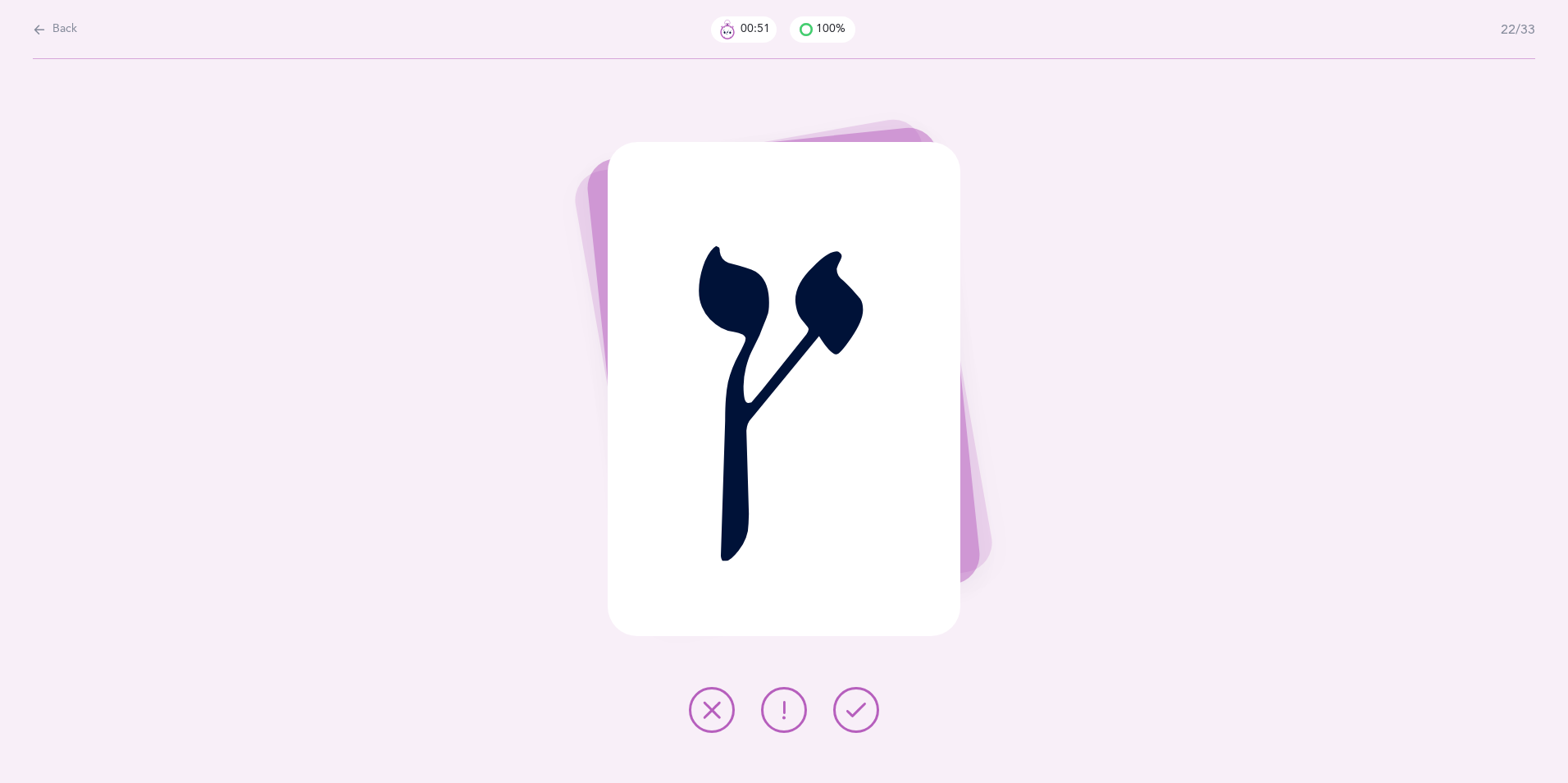
click at [846, 605] on icon at bounding box center [856, 709] width 19 height 19
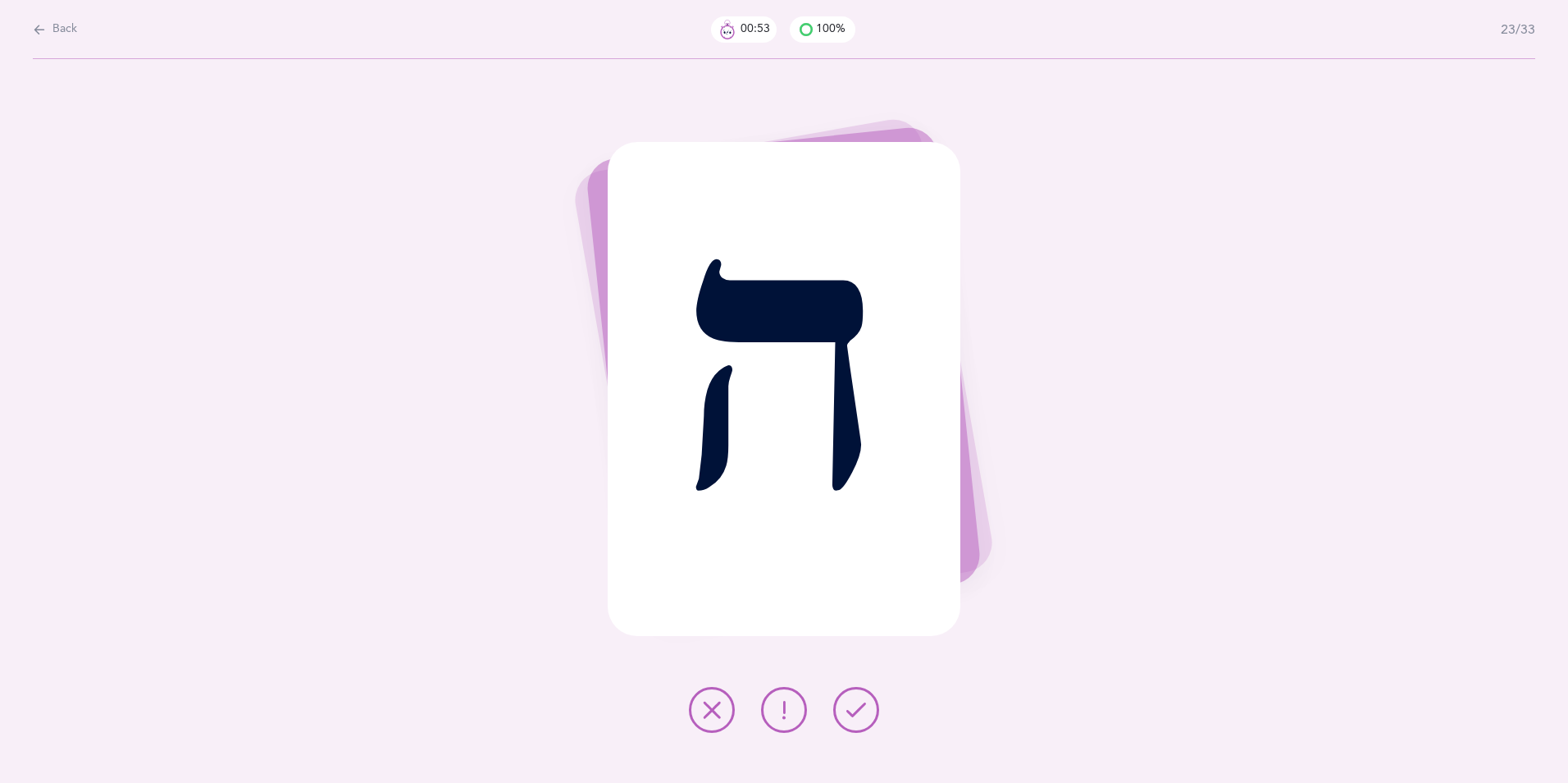
click at [846, 605] on icon at bounding box center [856, 709] width 19 height 19
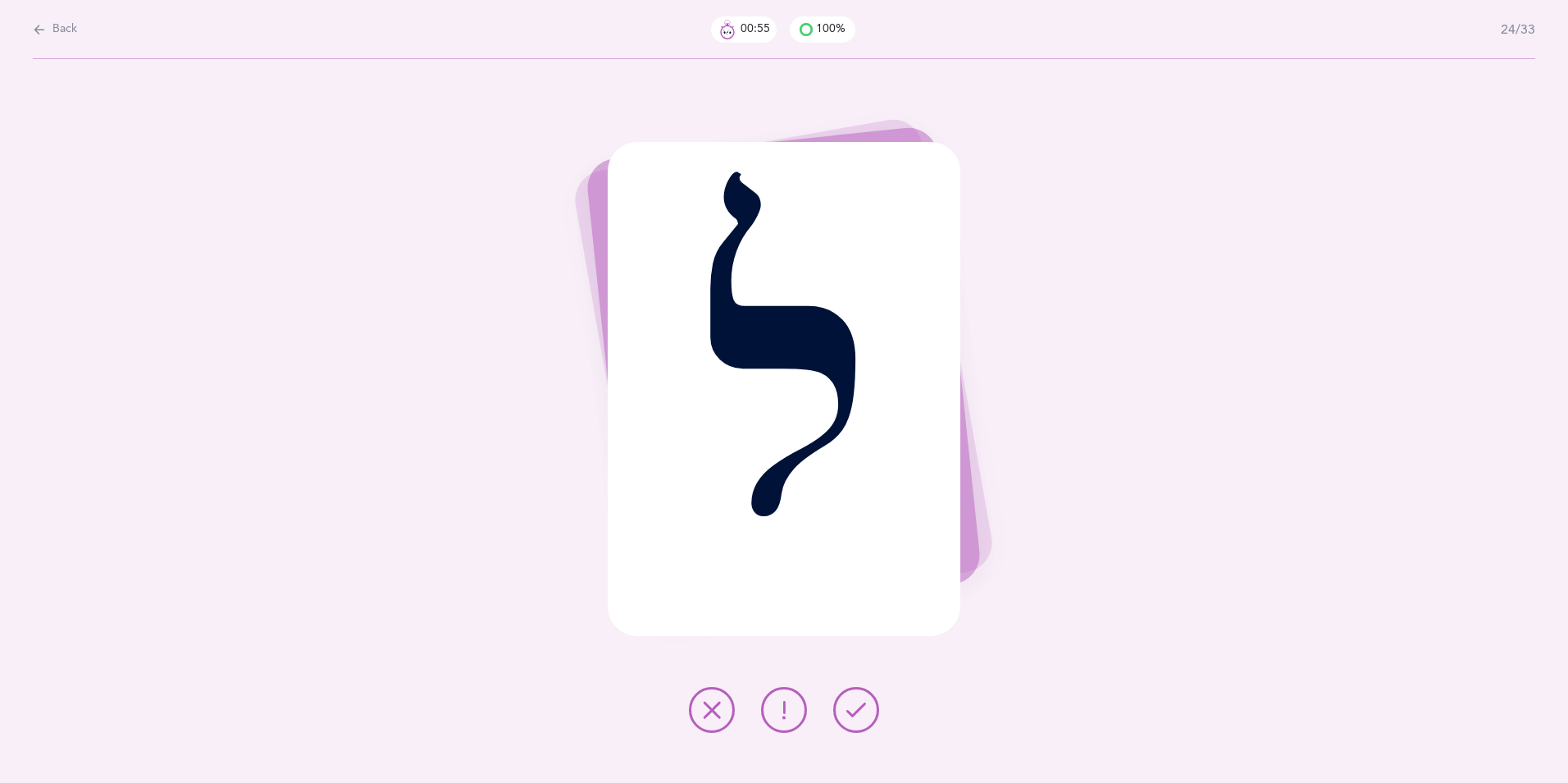
click at [846, 605] on icon at bounding box center [856, 709] width 19 height 19
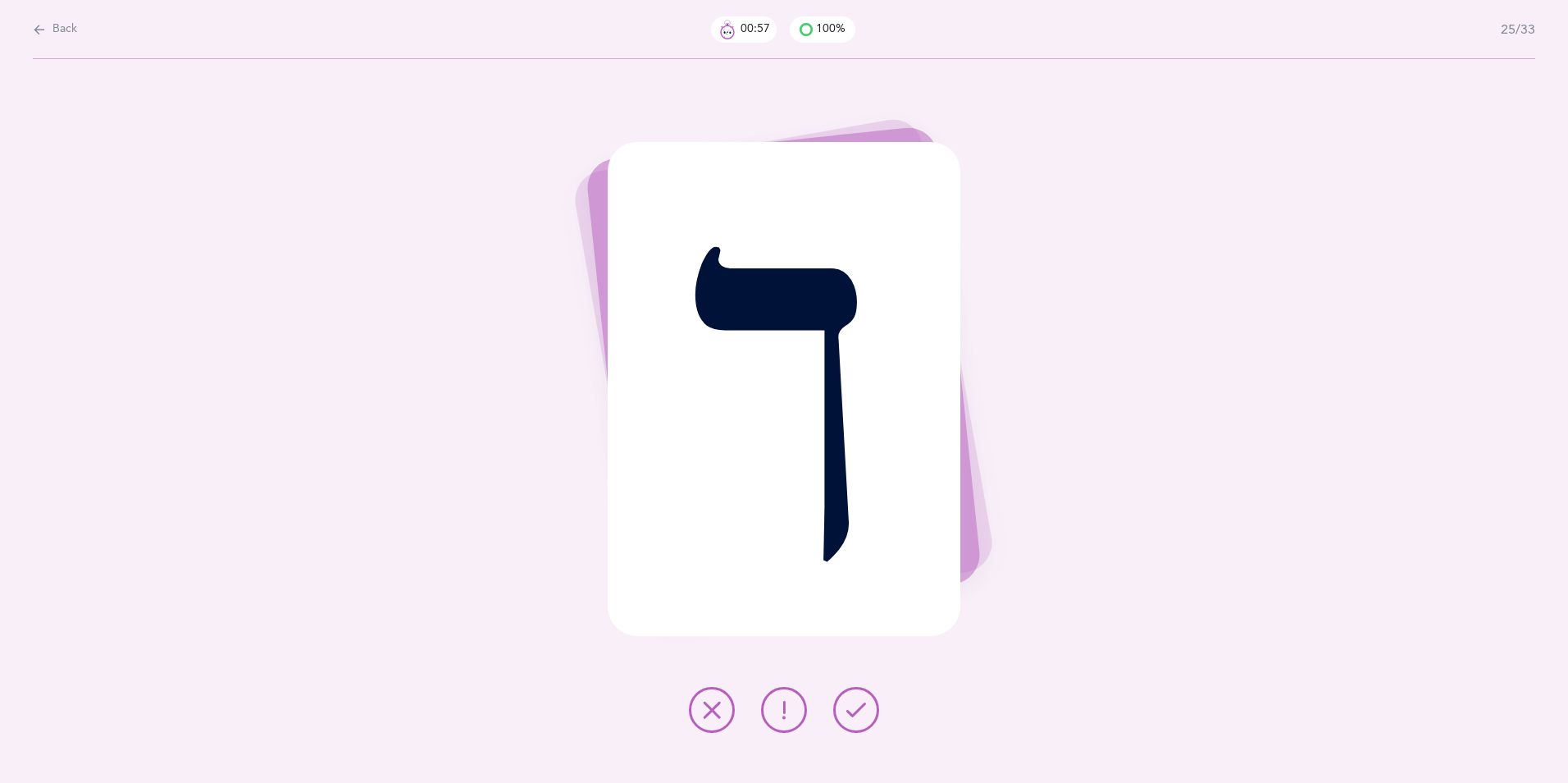
click at [846, 605] on icon at bounding box center [856, 709] width 19 height 19
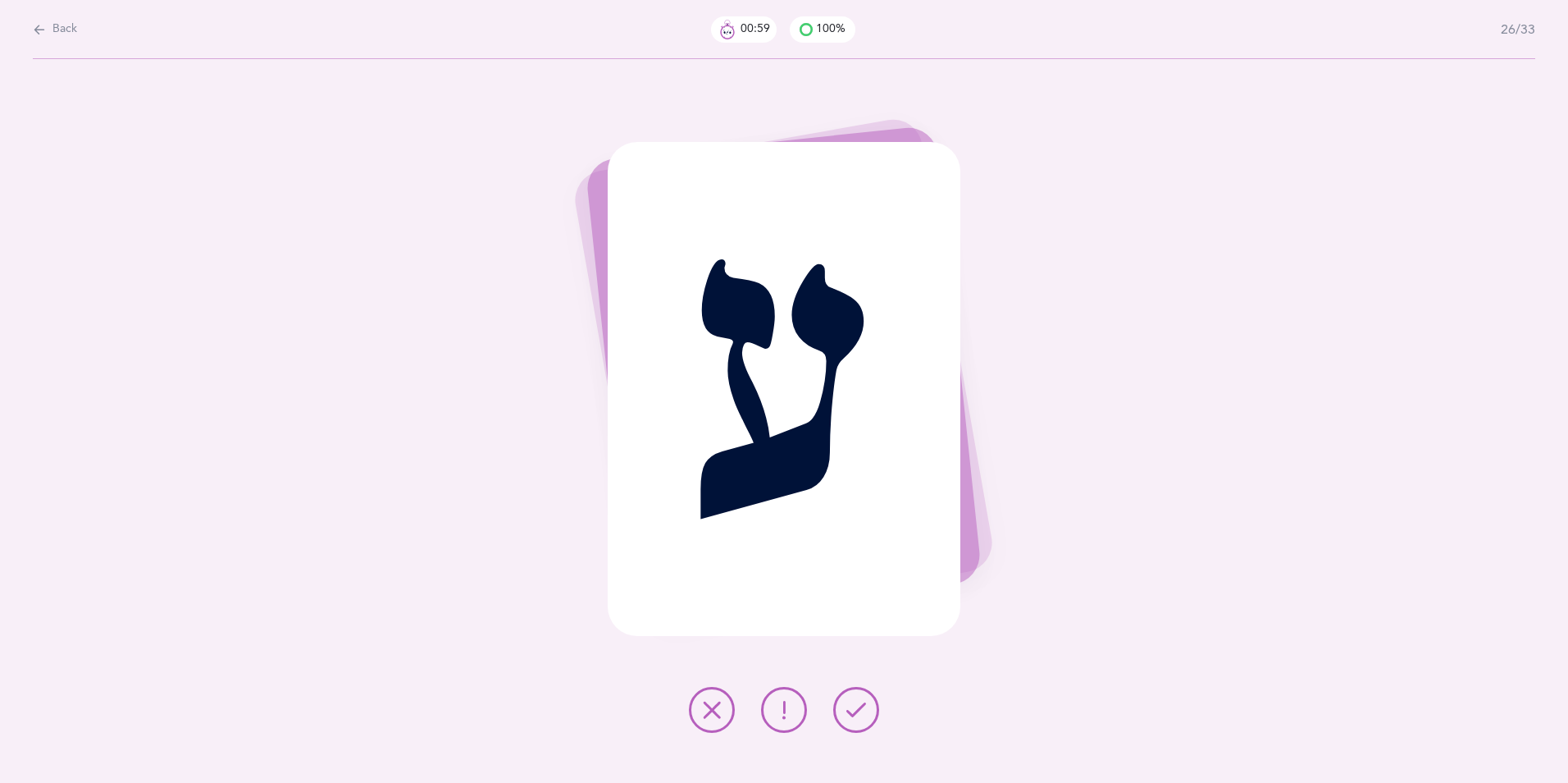
click at [846, 605] on icon at bounding box center [856, 709] width 19 height 19
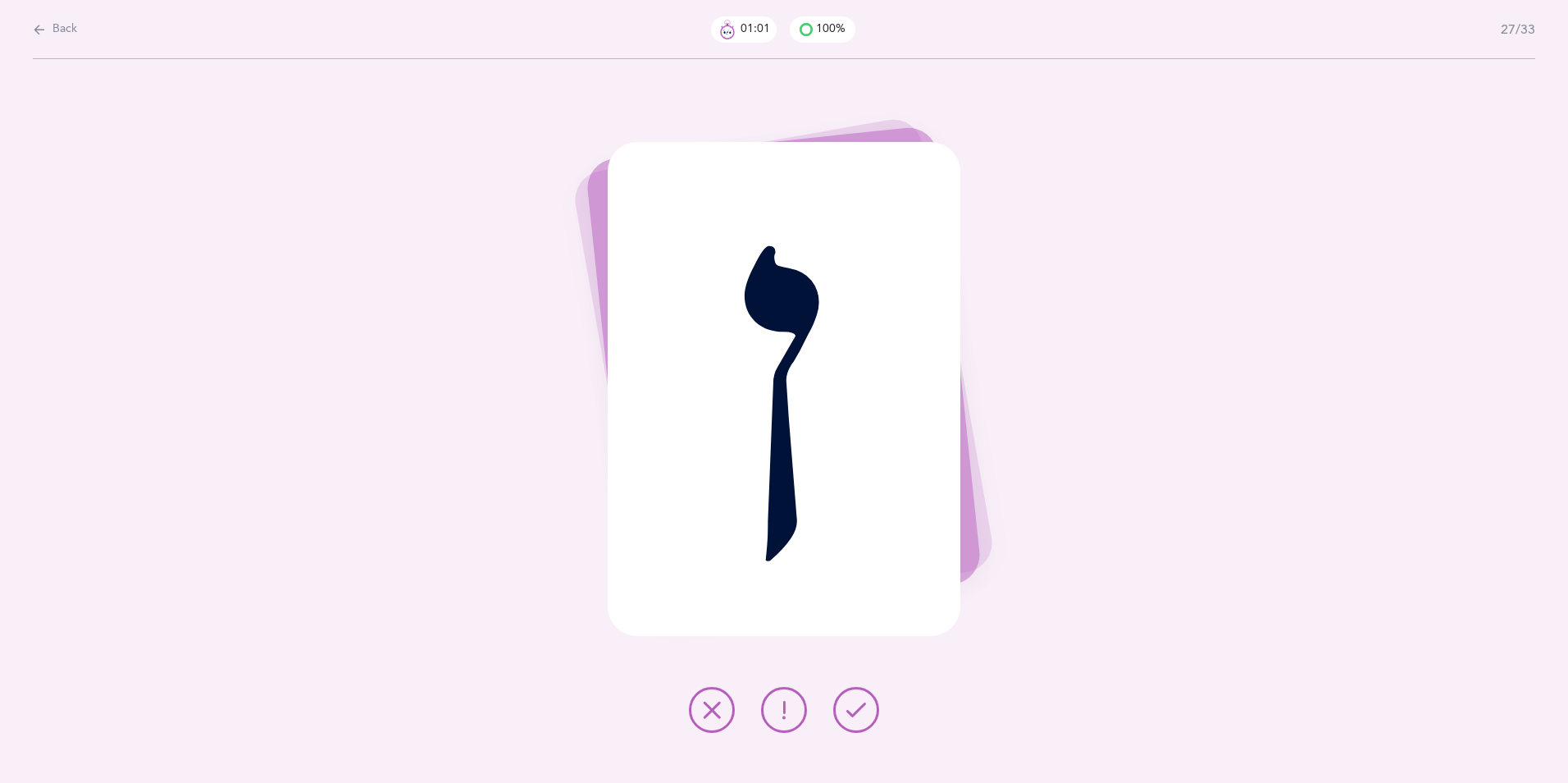
click at [846, 605] on icon at bounding box center [856, 709] width 19 height 19
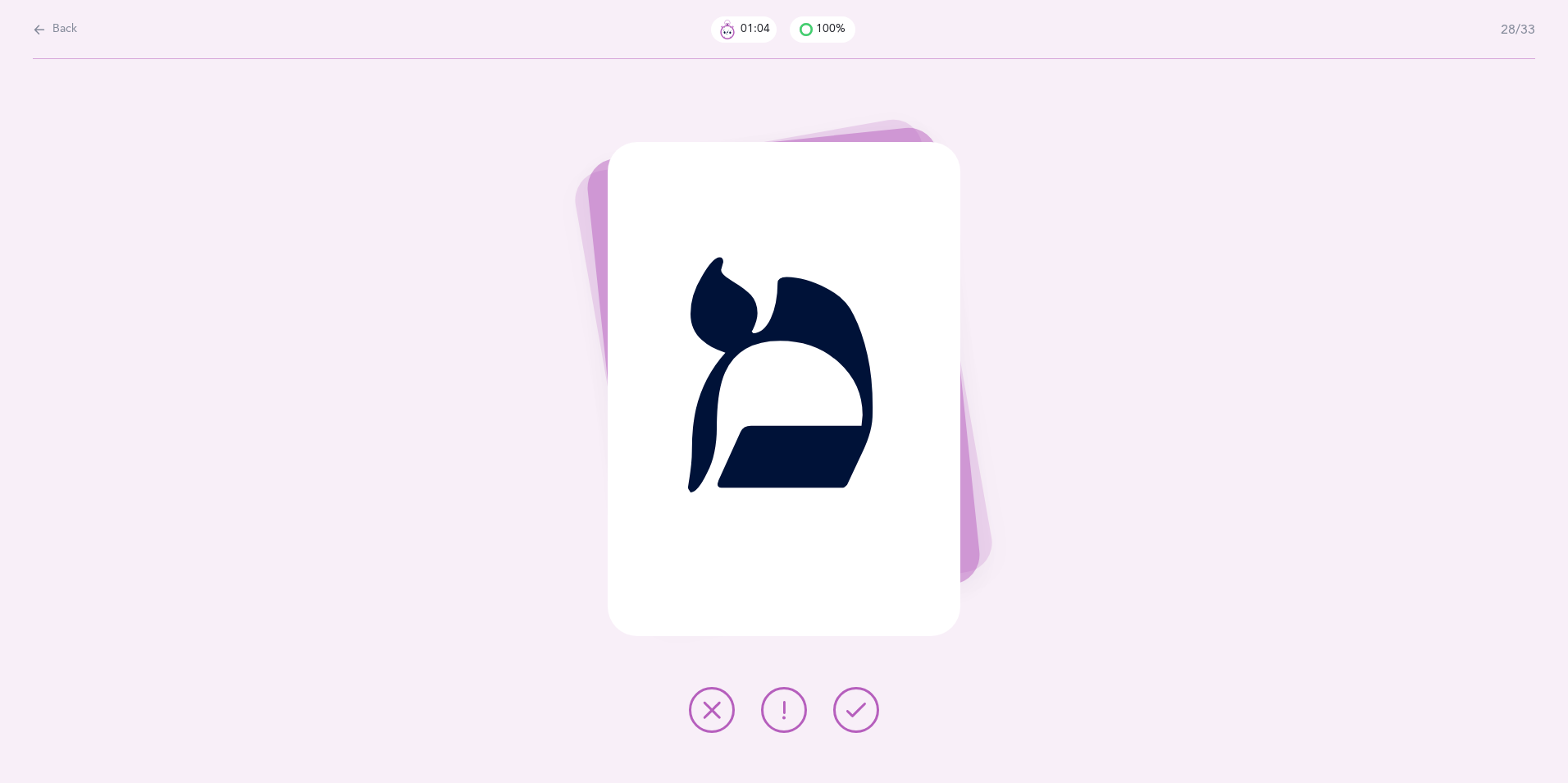
click at [846, 605] on icon at bounding box center [856, 709] width 19 height 19
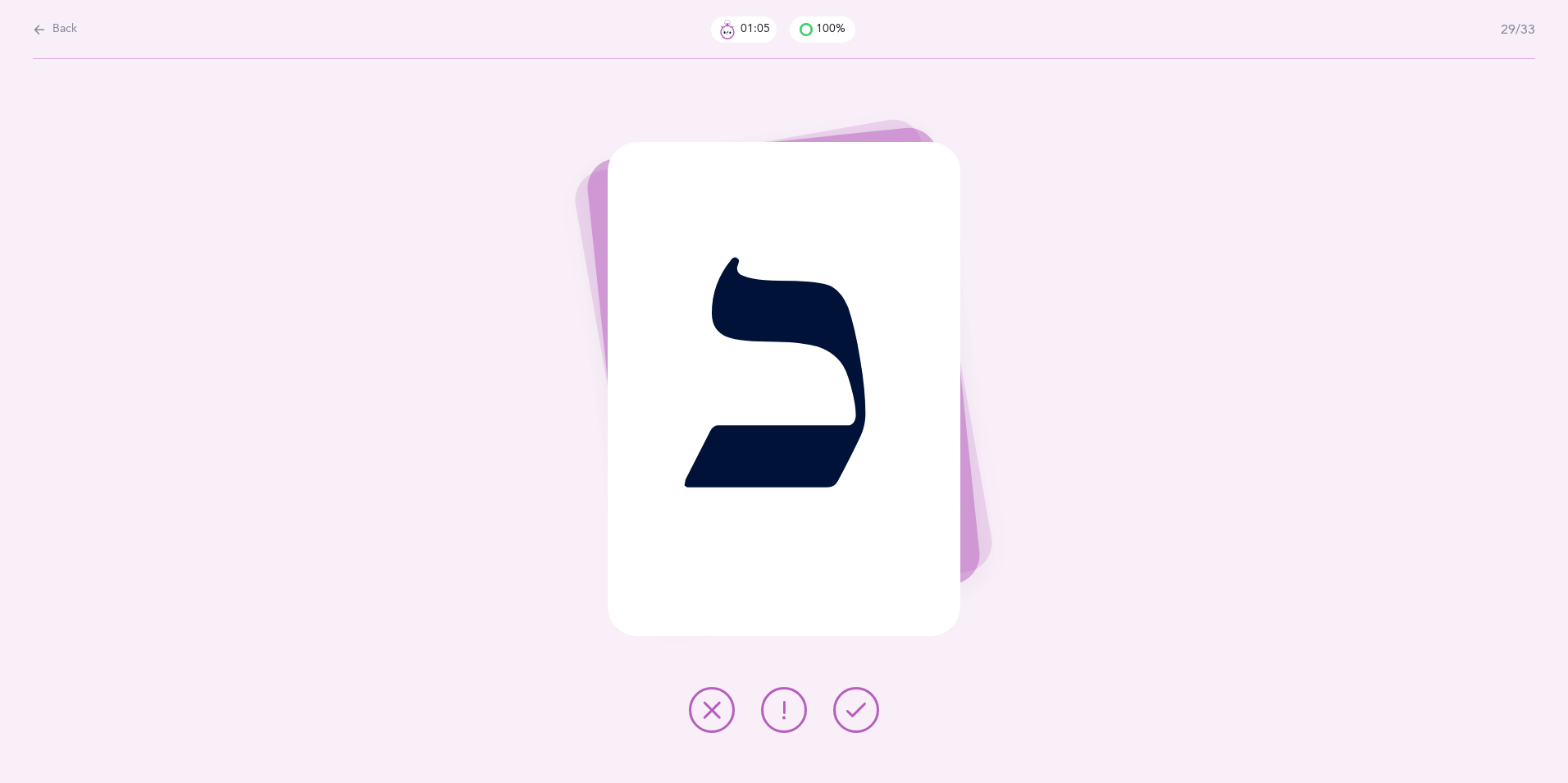
click at [846, 605] on icon at bounding box center [856, 709] width 19 height 19
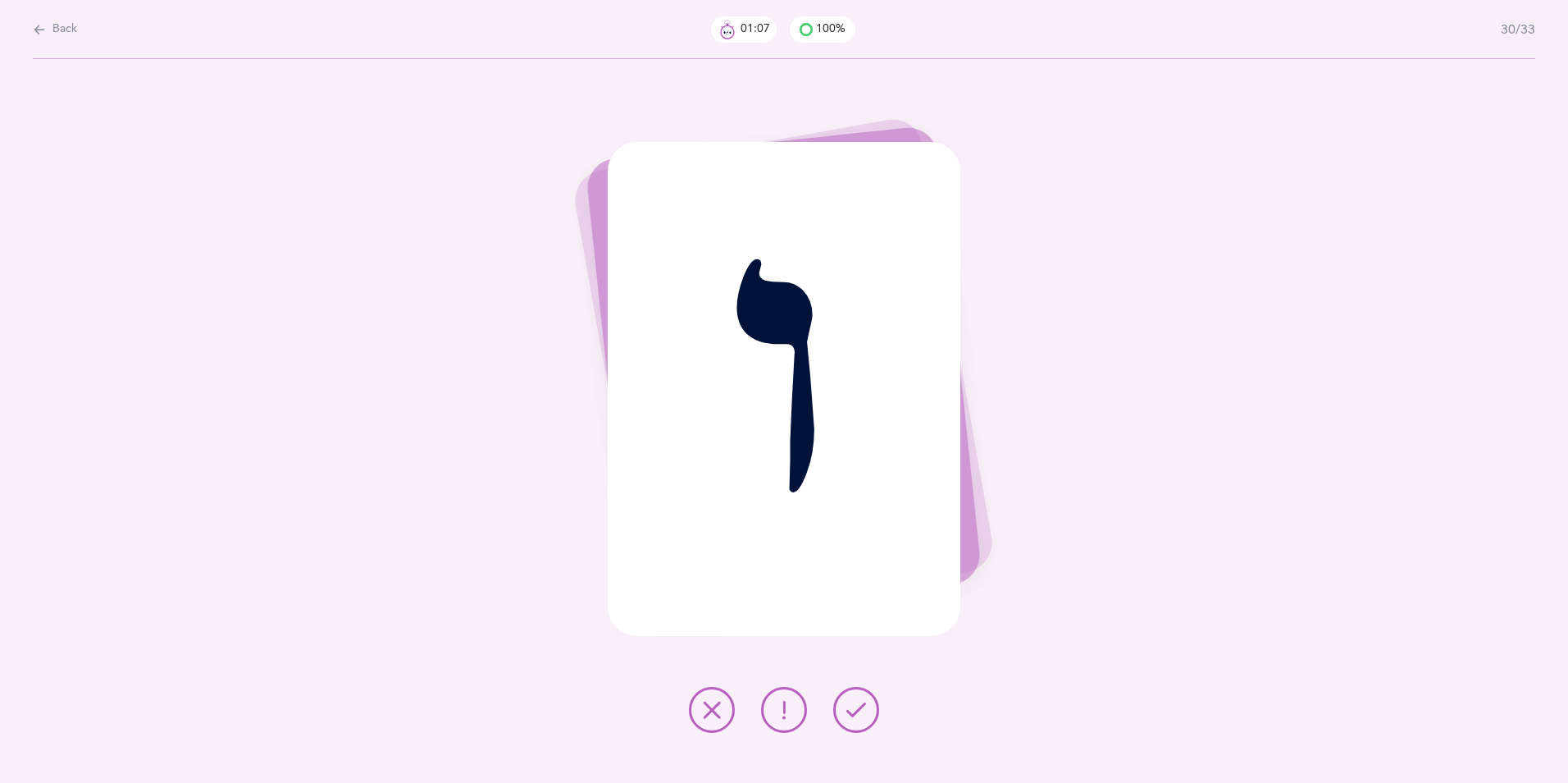
click at [846, 605] on icon at bounding box center [856, 709] width 19 height 19
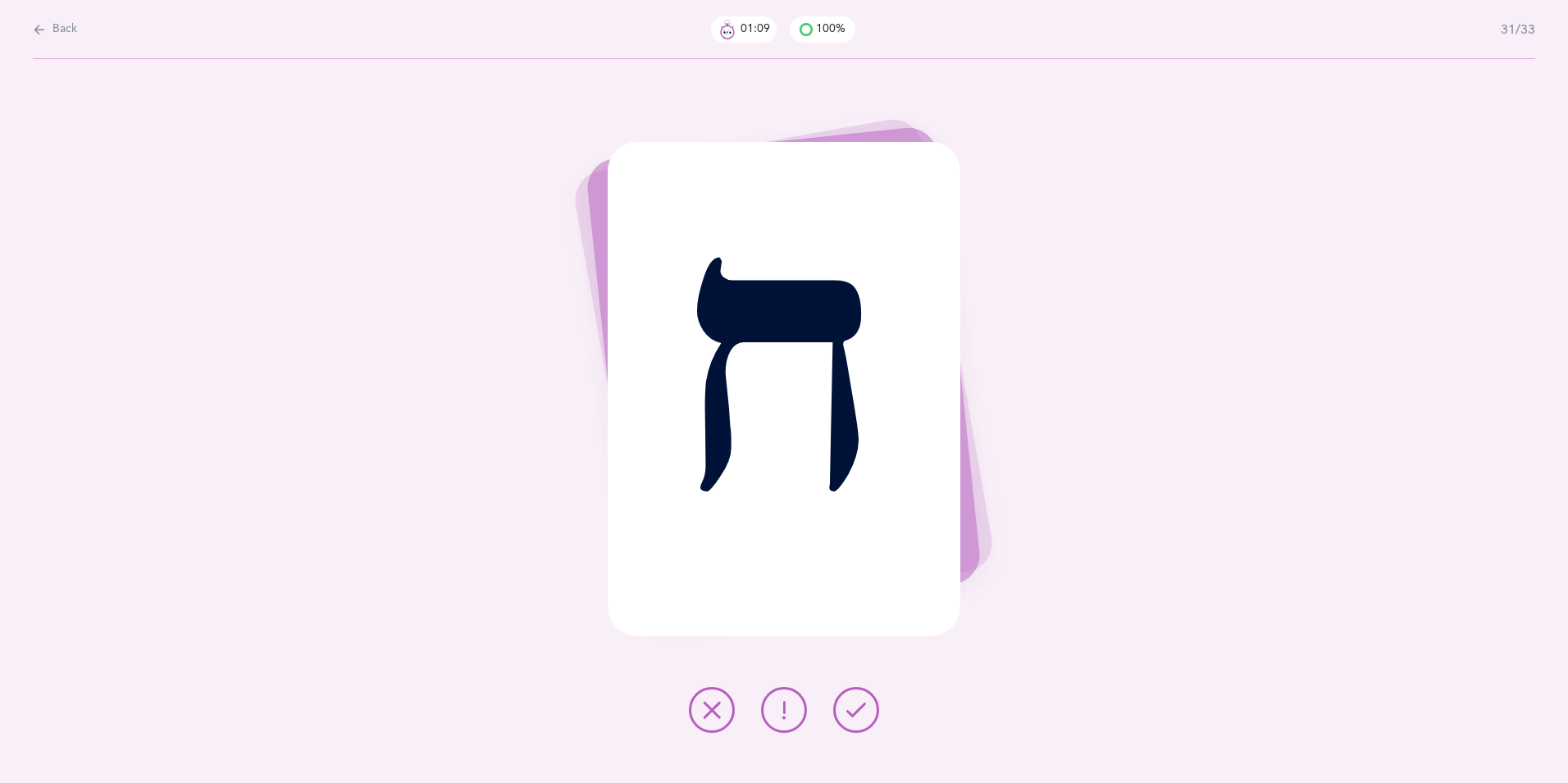
click at [846, 605] on icon at bounding box center [856, 709] width 19 height 19
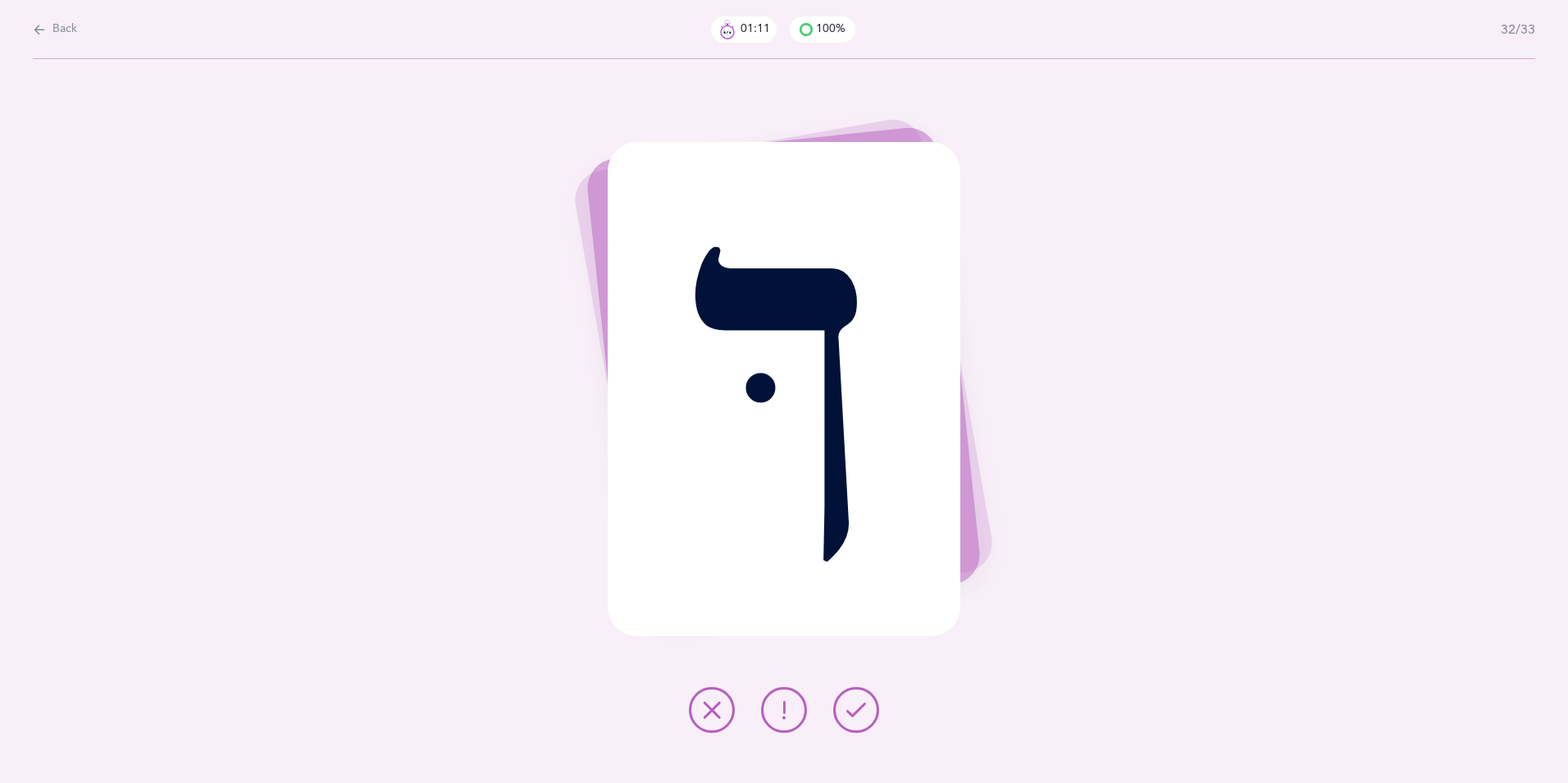
click at [846, 605] on icon at bounding box center [856, 709] width 19 height 19
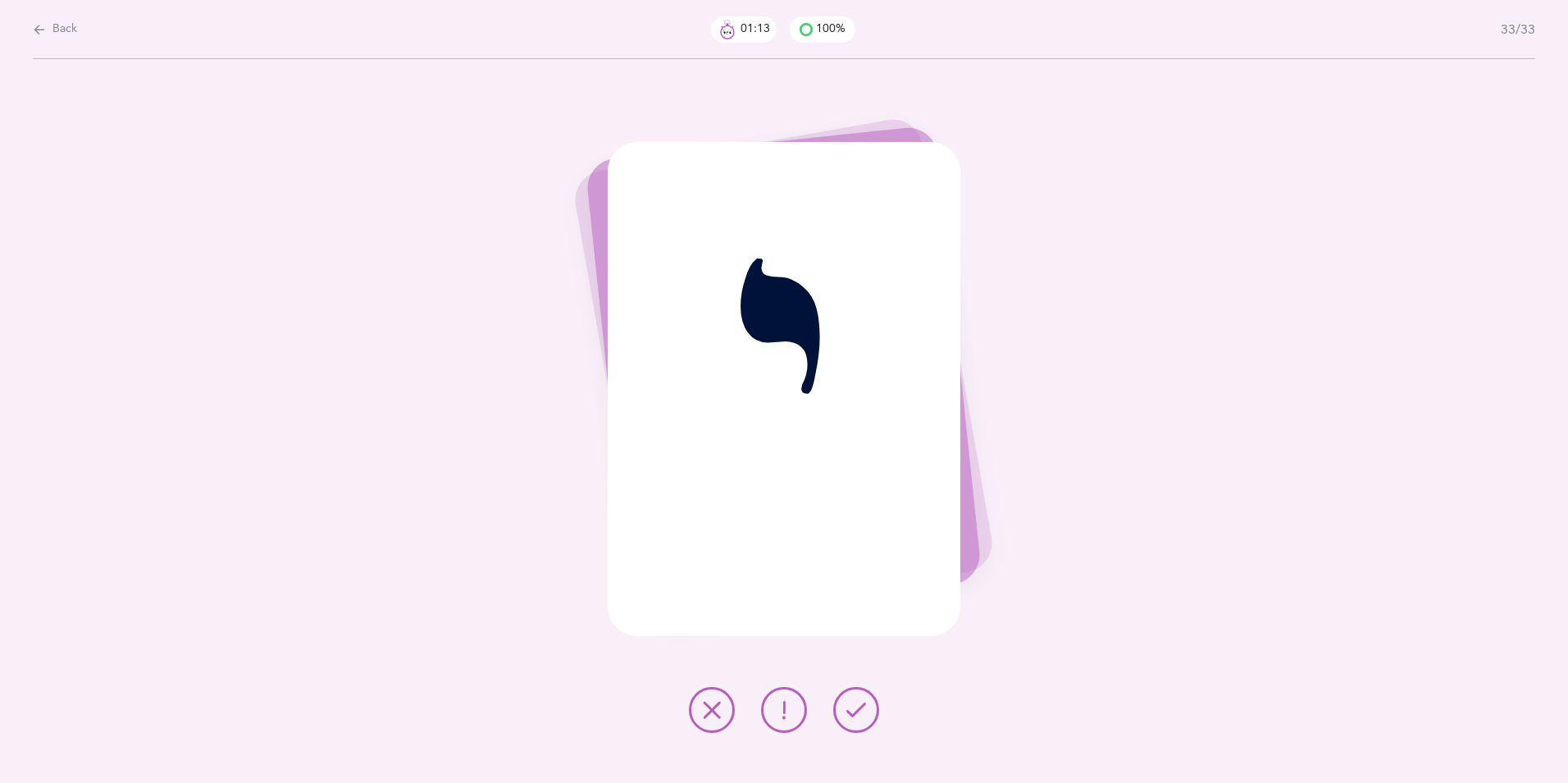
click at [846, 605] on icon at bounding box center [856, 709] width 19 height 19
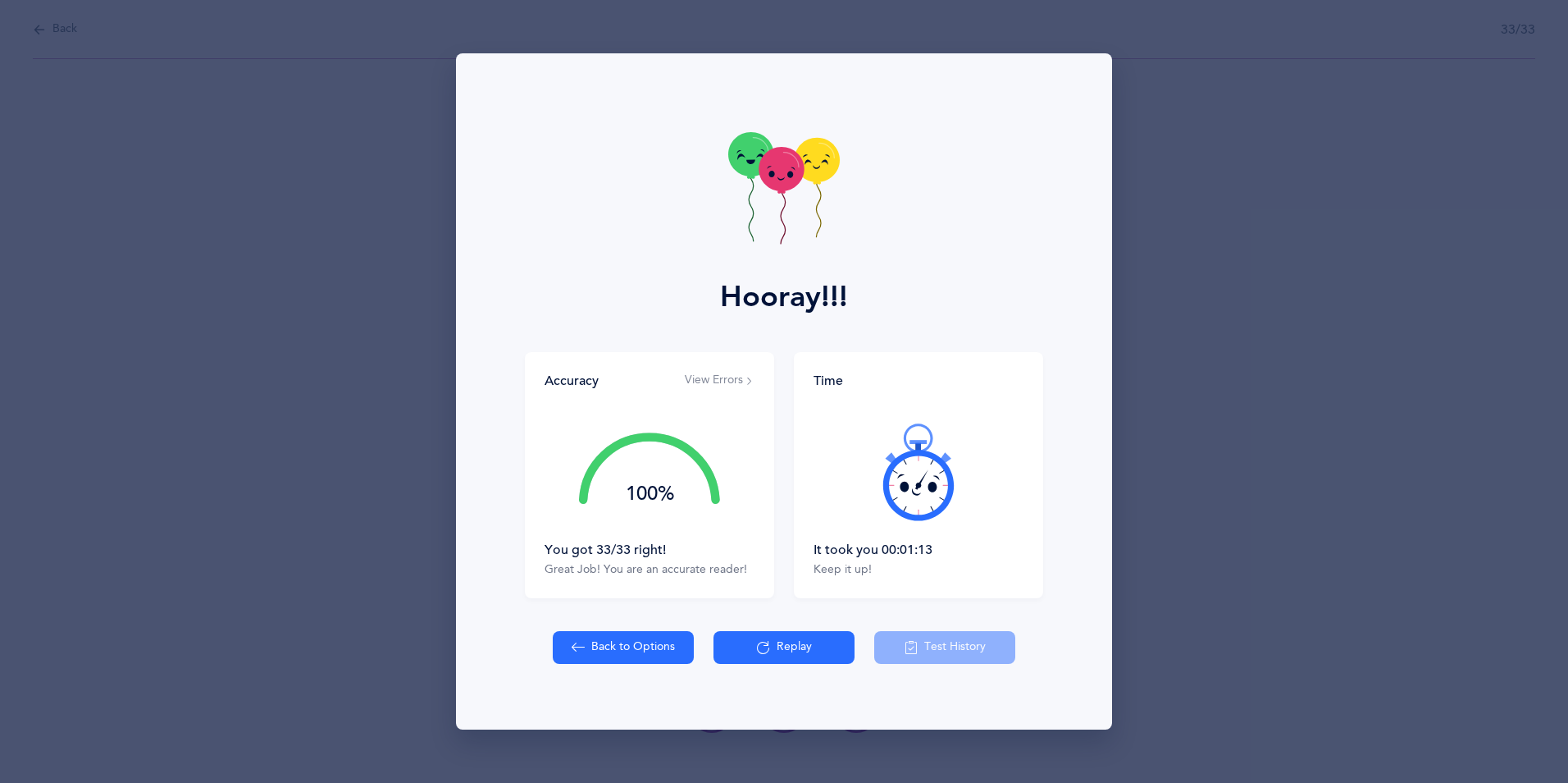
drag, startPoint x: 774, startPoint y: 170, endPoint x: 782, endPoint y: 221, distance: 51.6
click at [782, 221] on icon at bounding box center [784, 190] width 112 height 117
drag, startPoint x: 753, startPoint y: 117, endPoint x: 780, endPoint y: 175, distance: 64.0
click at [780, 175] on div "Hooray!!!" at bounding box center [784, 202] width 637 height 298
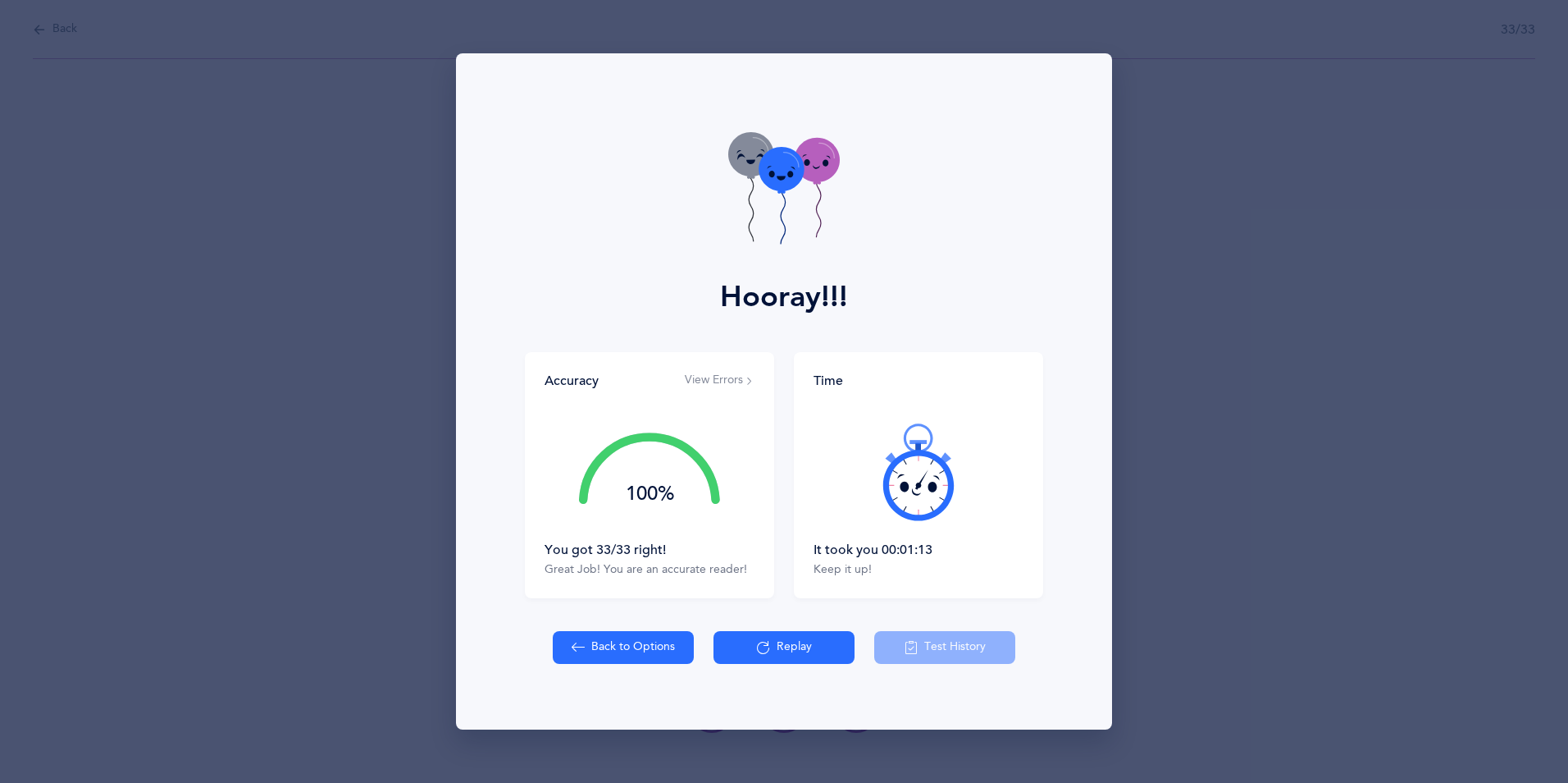
drag, startPoint x: 780, startPoint y: 175, endPoint x: 795, endPoint y: 175, distance: 15.0
click at [795, 175] on icon at bounding box center [781, 169] width 45 height 44
drag, startPoint x: 795, startPoint y: 175, endPoint x: 806, endPoint y: 175, distance: 11.0
click at [806, 175] on icon at bounding box center [784, 190] width 112 height 117
click at [806, 175] on icon at bounding box center [817, 160] width 45 height 44
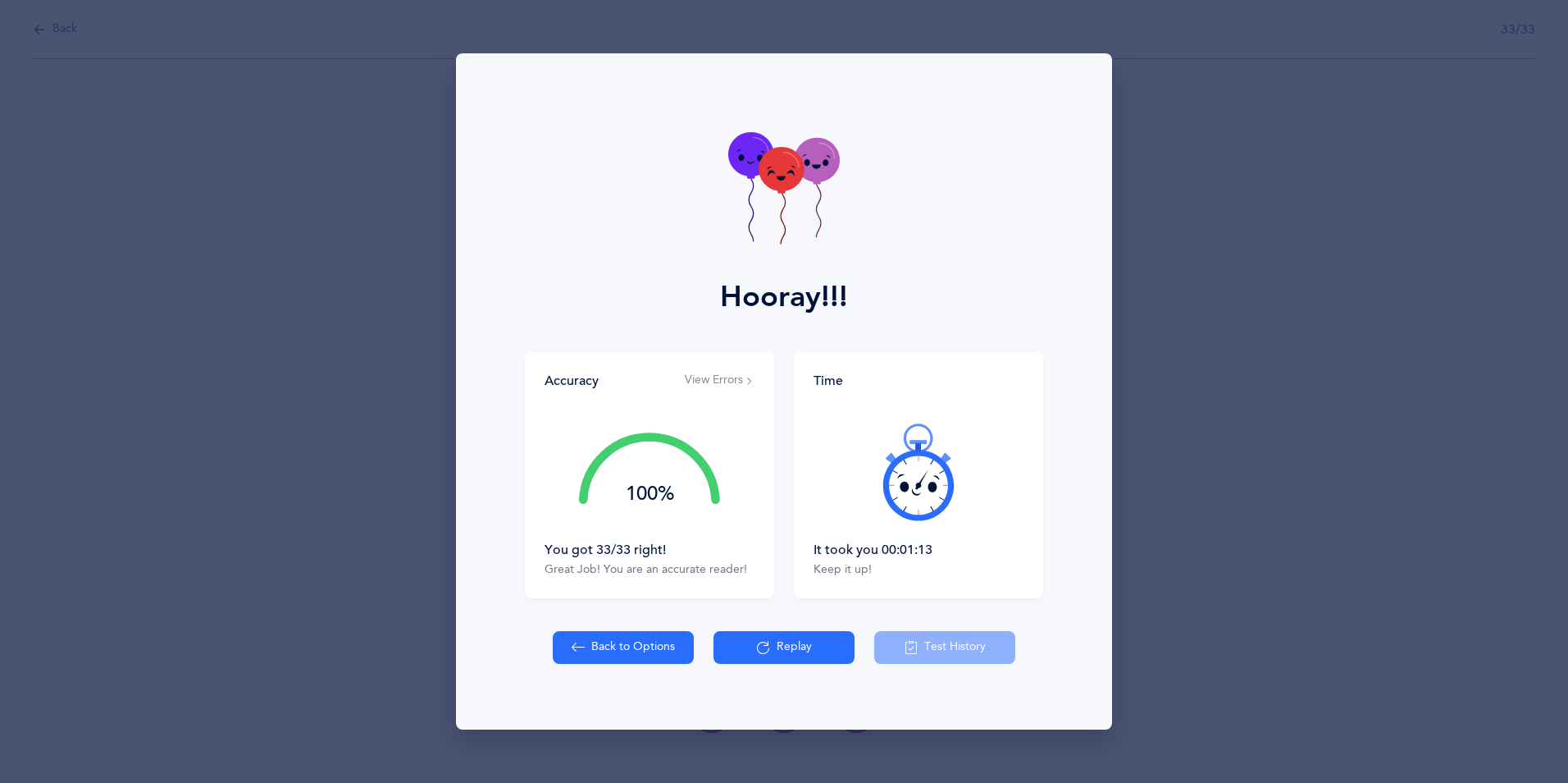
click at [806, 175] on icon at bounding box center [817, 160] width 45 height 44
click at [806, 176] on icon at bounding box center [817, 160] width 45 height 44
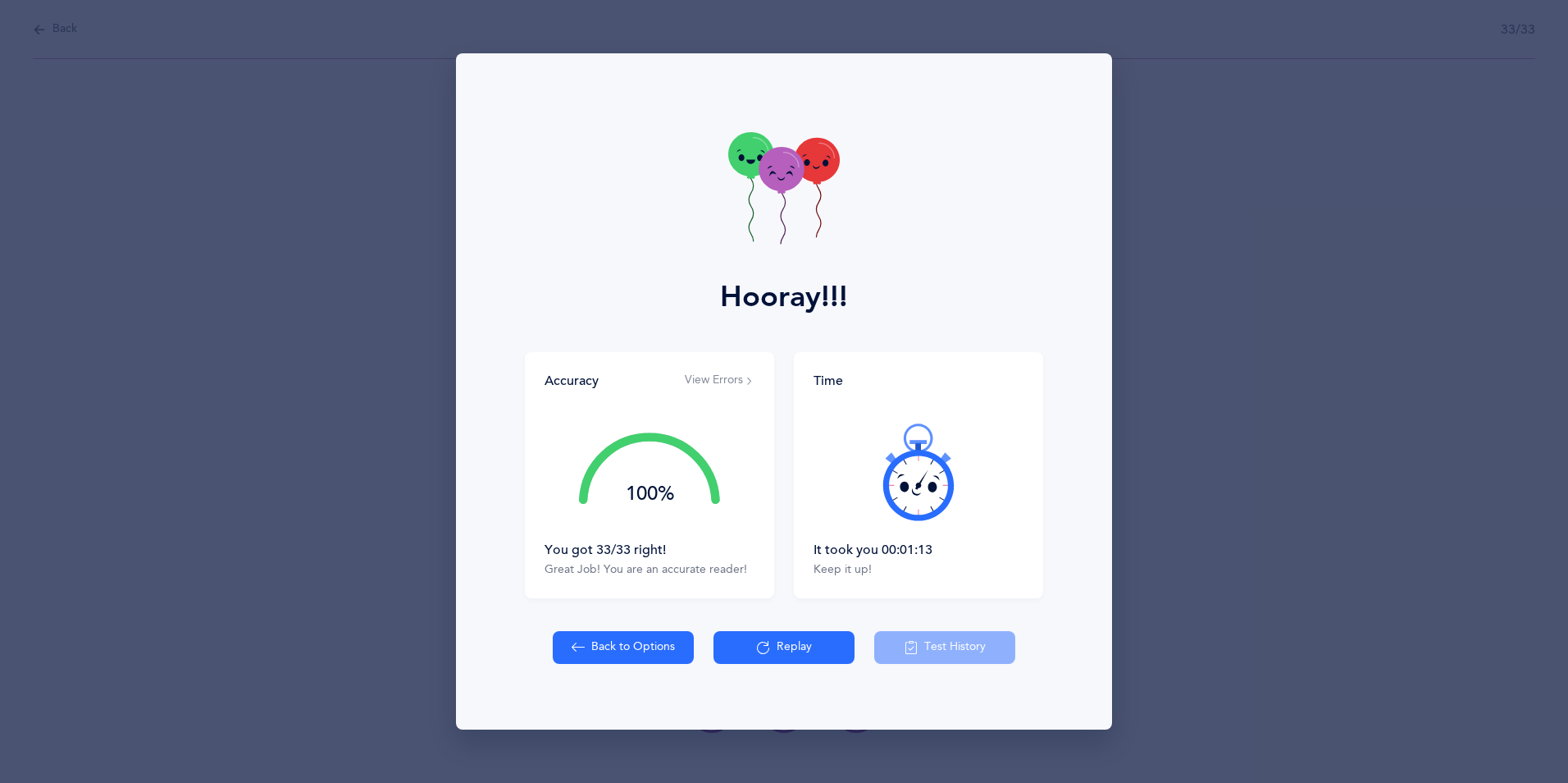
click at [806, 176] on icon at bounding box center [817, 160] width 45 height 44
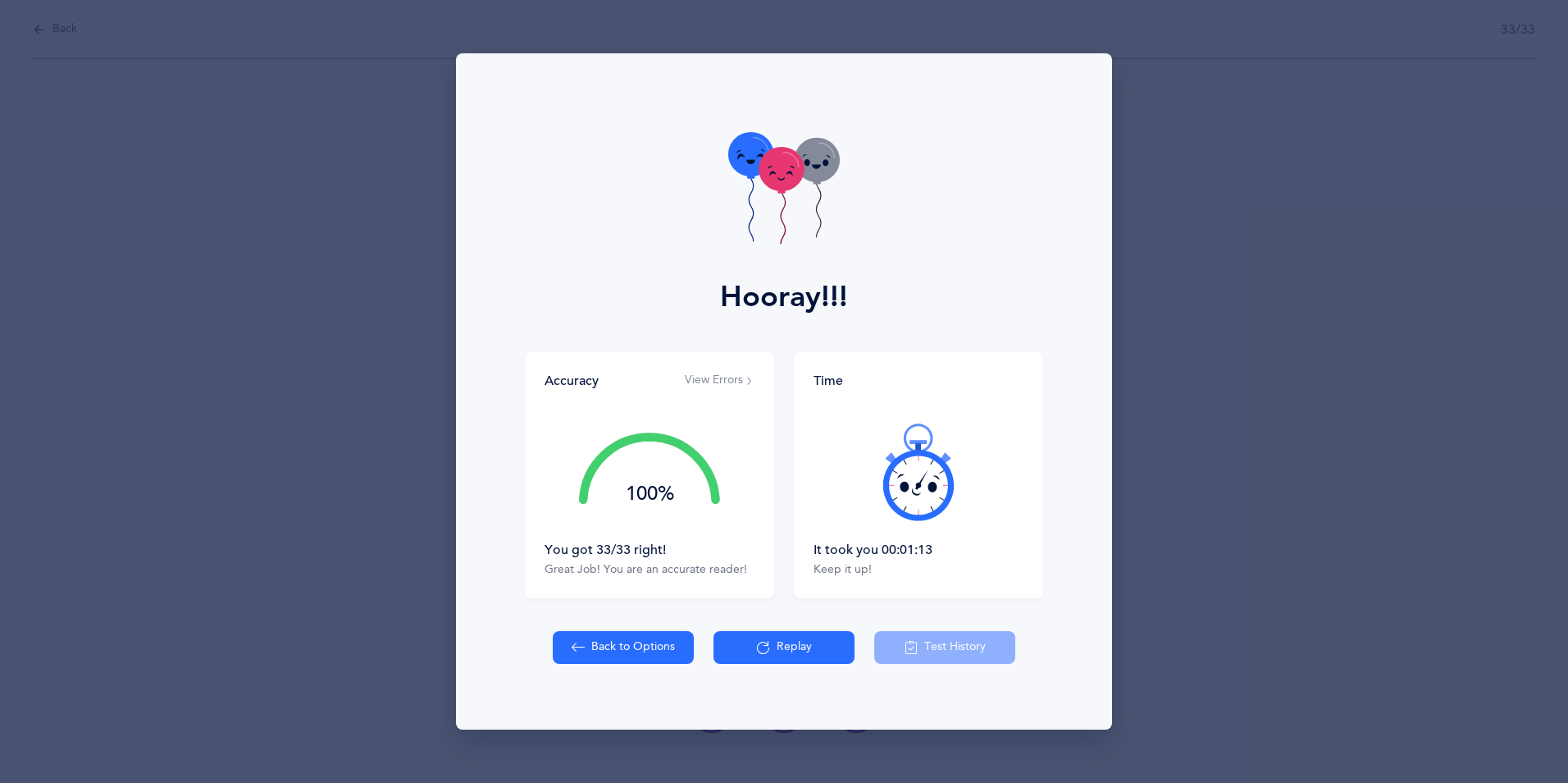
click at [806, 176] on icon at bounding box center [817, 160] width 45 height 44
click at [806, 176] on icon at bounding box center [817, 162] width 45 height 44
click at [806, 176] on icon at bounding box center [817, 160] width 45 height 44
click at [806, 176] on icon at bounding box center [817, 161] width 45 height 44
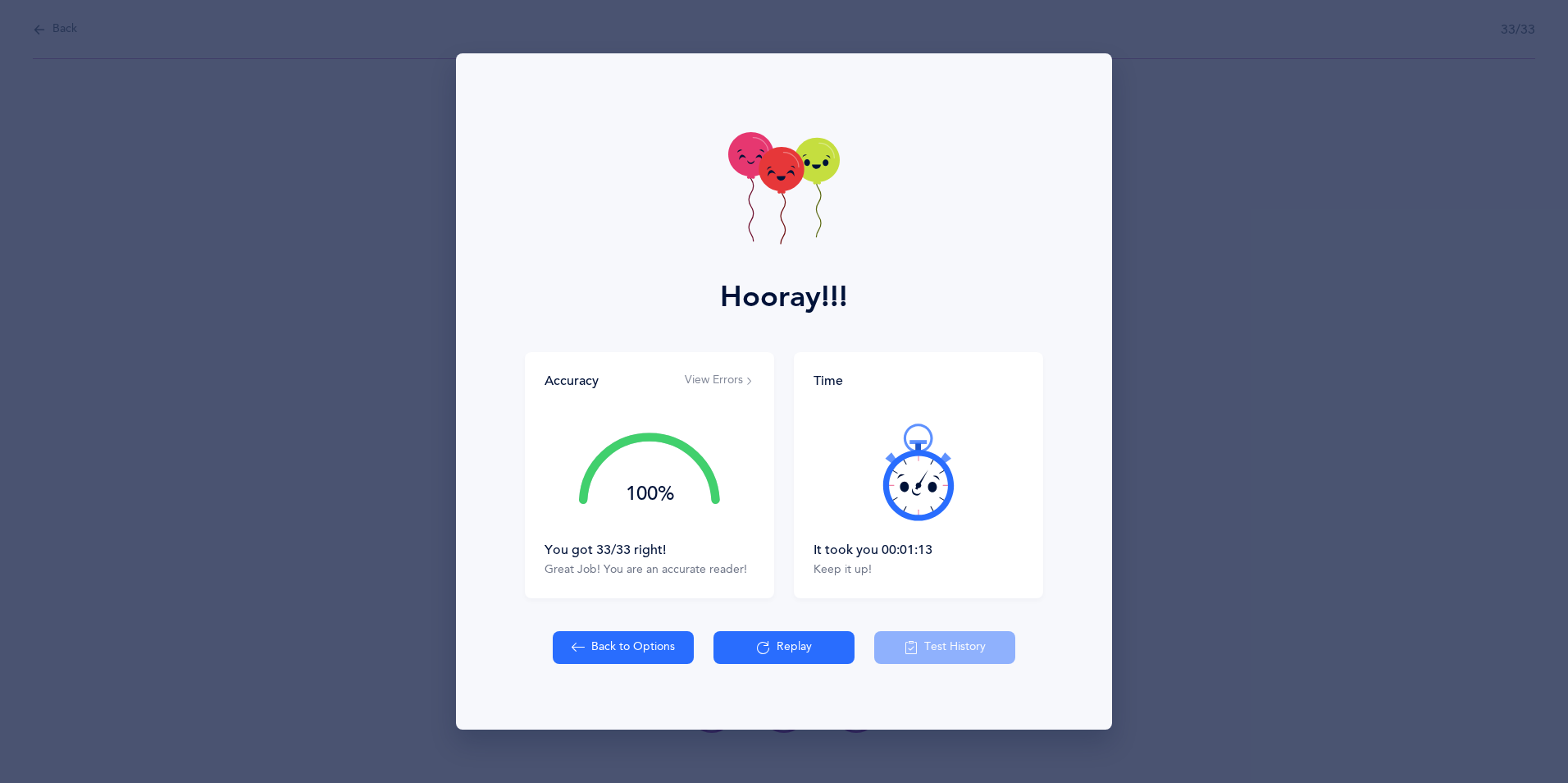
click at [806, 176] on icon at bounding box center [817, 160] width 45 height 44
drag, startPoint x: 806, startPoint y: 176, endPoint x: 812, endPoint y: 169, distance: 9.2
click at [812, 169] on icon at bounding box center [817, 161] width 45 height 44
drag, startPoint x: 812, startPoint y: 169, endPoint x: 820, endPoint y: 147, distance: 23.4
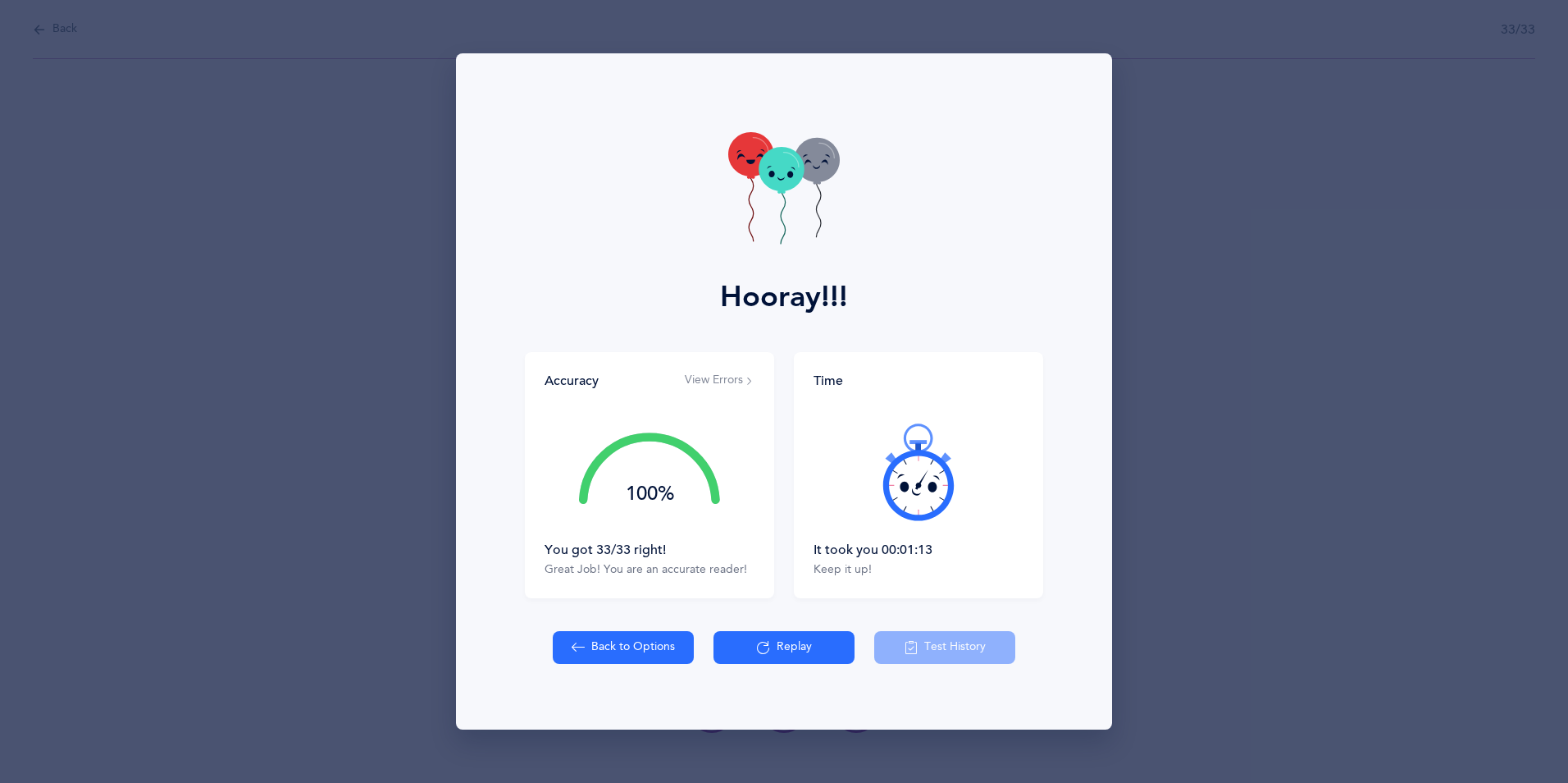
click at [820, 147] on icon at bounding box center [817, 160] width 45 height 44
drag, startPoint x: 820, startPoint y: 147, endPoint x: 828, endPoint y: 146, distance: 8.1
click at [828, 146] on icon at bounding box center [817, 160] width 45 height 44
